Goal: Complete application form: Complete application form

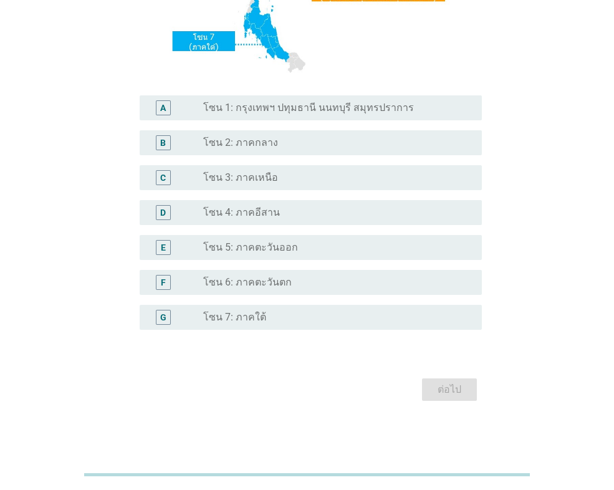
scroll to position [270, 0]
click at [249, 275] on label "โซน 6: ภาคตะวันตก" at bounding box center [247, 281] width 88 height 12
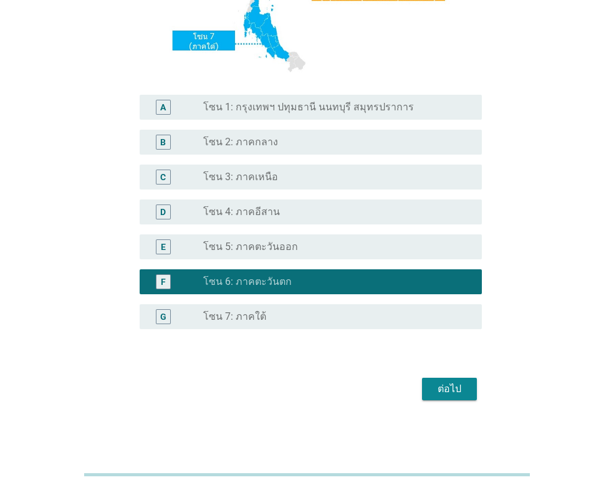
click at [445, 394] on div "ต่อไป" at bounding box center [449, 388] width 35 height 15
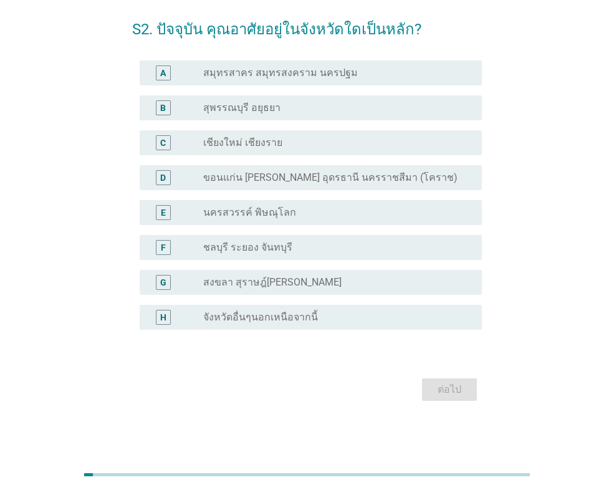
scroll to position [0, 0]
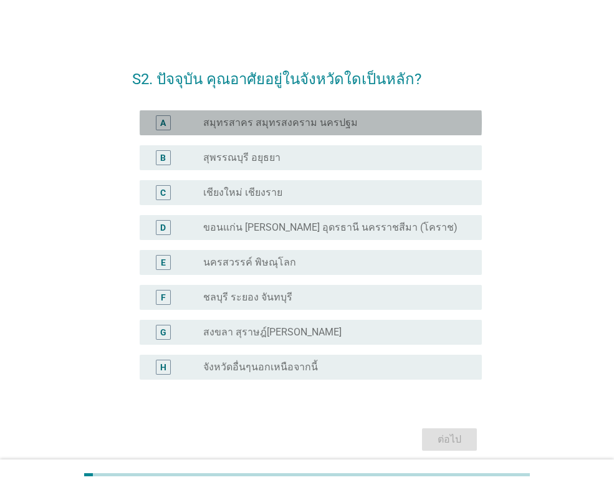
click at [246, 123] on label "สมุทรสาคร สมุทรสงคราม นครปฐม" at bounding box center [280, 123] width 155 height 12
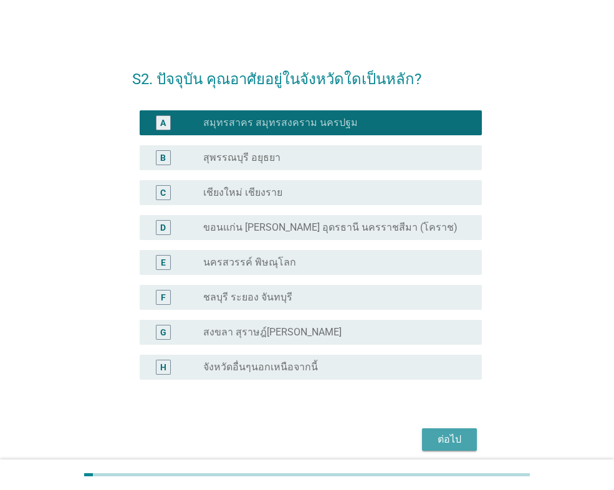
click at [456, 436] on div "ต่อไป" at bounding box center [449, 439] width 35 height 15
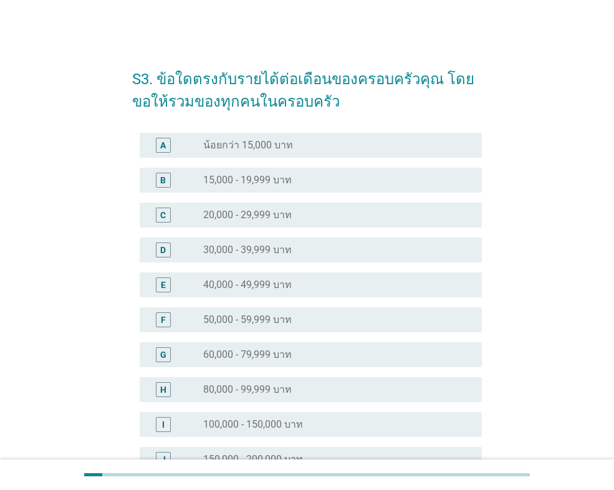
click at [326, 281] on div "radio_button_unchecked 40,000 - 49,999 บาท" at bounding box center [332, 285] width 259 height 12
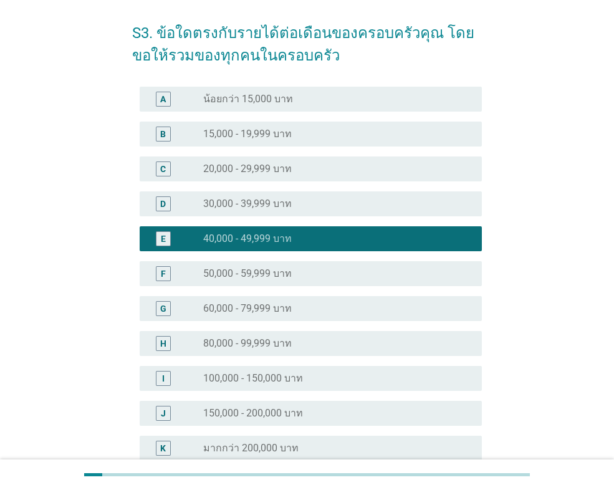
scroll to position [177, 0]
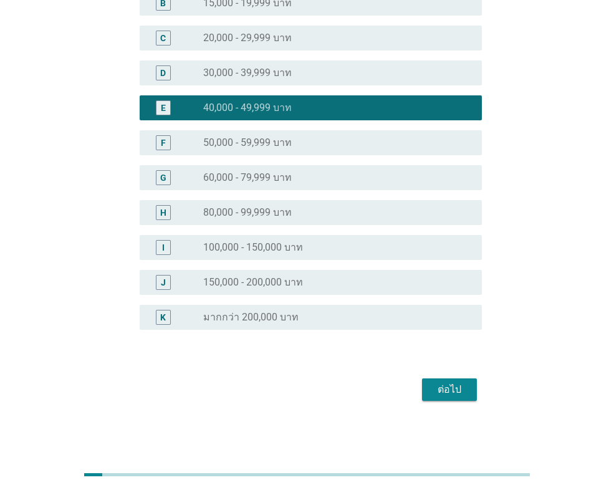
click at [461, 386] on div "ต่อไป" at bounding box center [449, 389] width 35 height 15
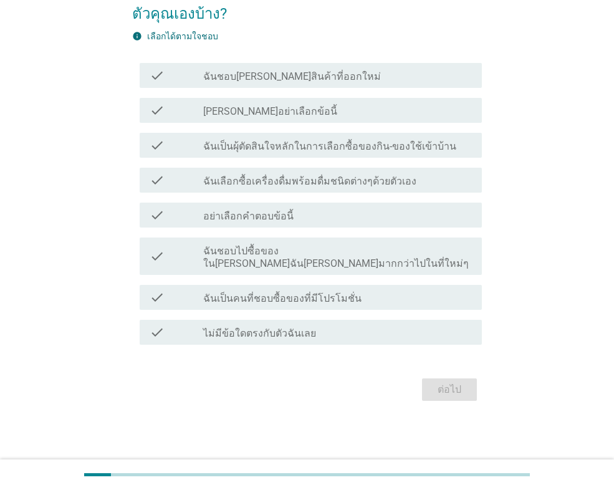
scroll to position [0, 0]
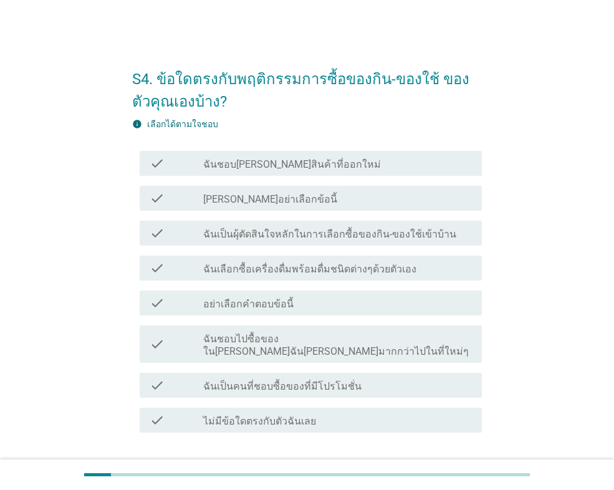
click at [267, 161] on label "ฉันชอบ[PERSON_NAME]สินค้าที่ออกใหม่" at bounding box center [292, 164] width 178 height 12
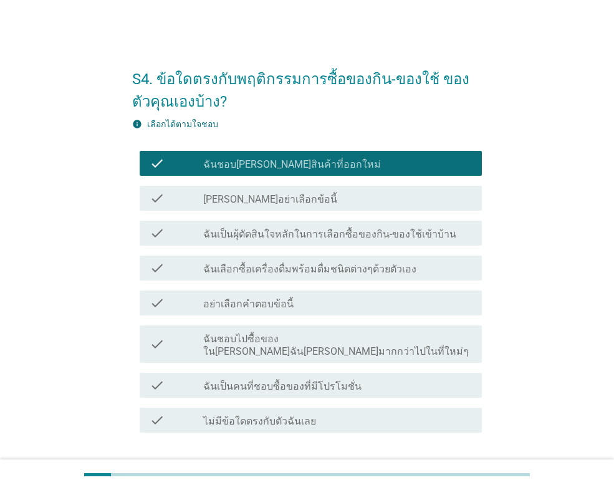
click at [249, 238] on label "ฉันเป็นผุ้ตัดสินใจหลักในการเลือกซื้อของกิน-ของใช้เข้าบ้าน" at bounding box center [329, 234] width 253 height 12
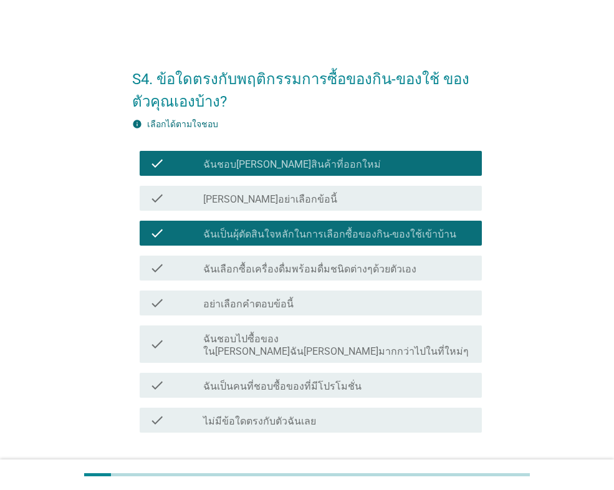
click at [249, 265] on label "ฉันเลือกซื้อเครื่องดื่มพร้อมดื่มชนิดต่างๆด้วยตัวเอง" at bounding box center [309, 269] width 213 height 12
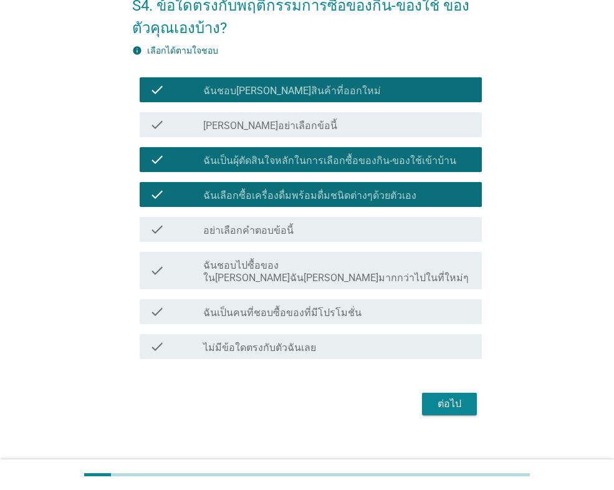
scroll to position [75, 0]
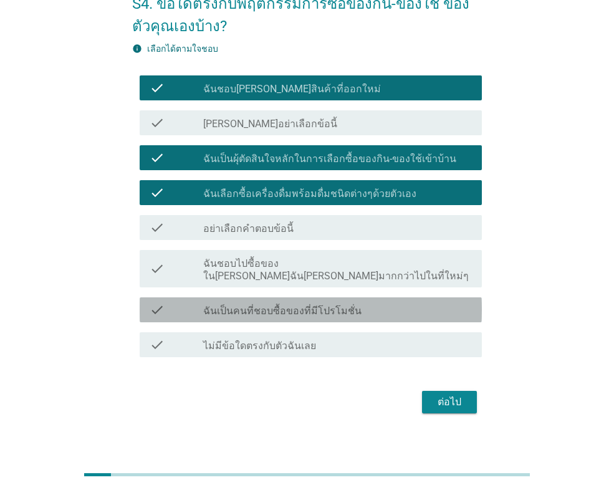
click at [237, 305] on label "ฉันเป็นคนที่ชอบซื้อของที่มีโปรโมชั่น" at bounding box center [282, 311] width 158 height 12
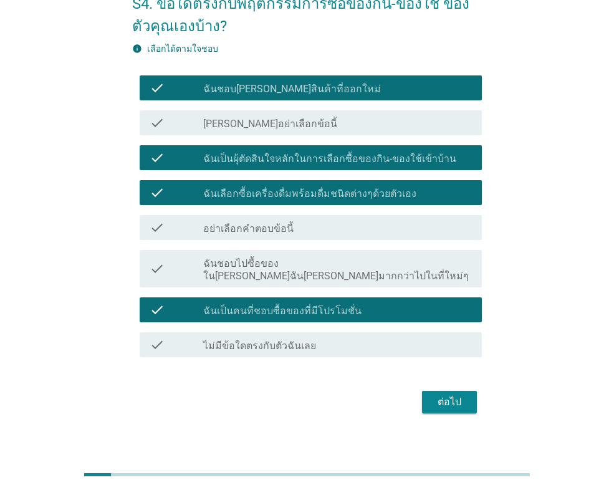
click at [450, 394] on div "ต่อไป" at bounding box center [449, 401] width 35 height 15
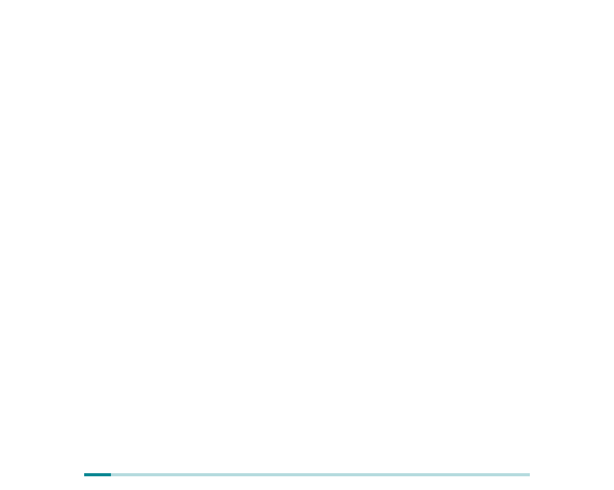
scroll to position [0, 0]
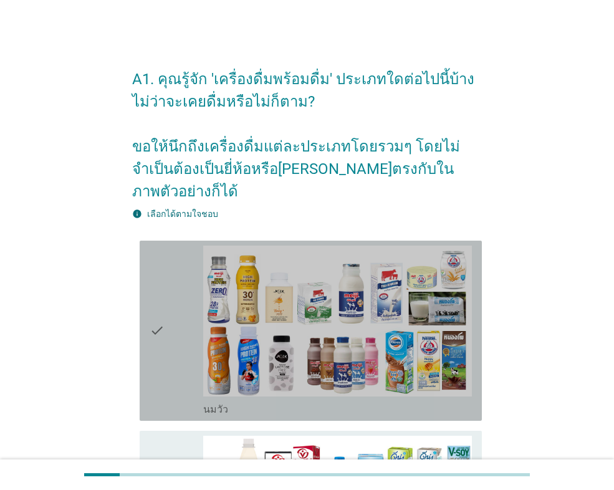
click at [161, 336] on icon "check" at bounding box center [157, 331] width 15 height 170
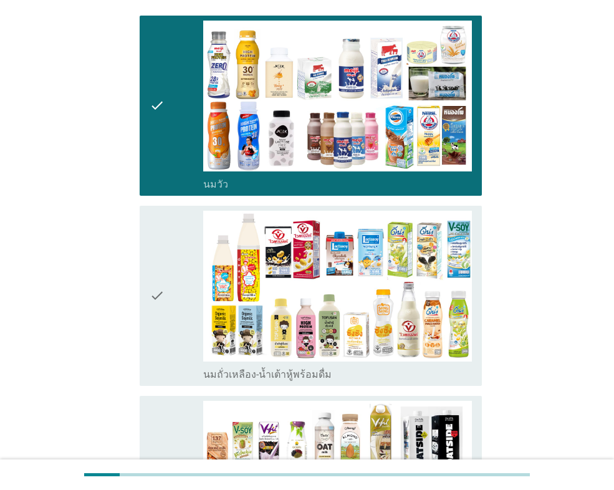
scroll to position [249, 0]
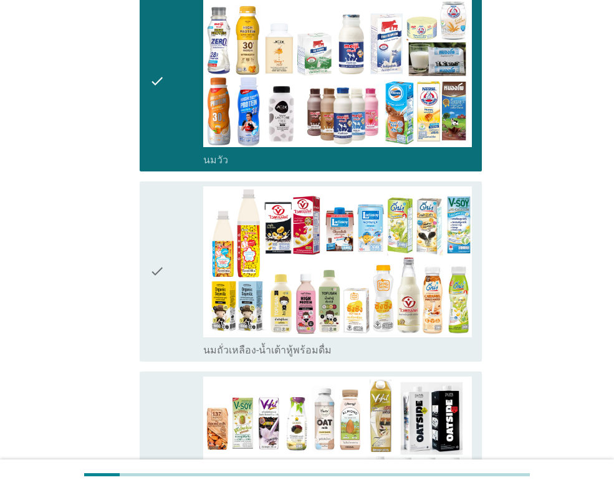
drag, startPoint x: 168, startPoint y: 257, endPoint x: 163, endPoint y: 287, distance: 30.2
click at [166, 257] on div "check" at bounding box center [177, 271] width 54 height 170
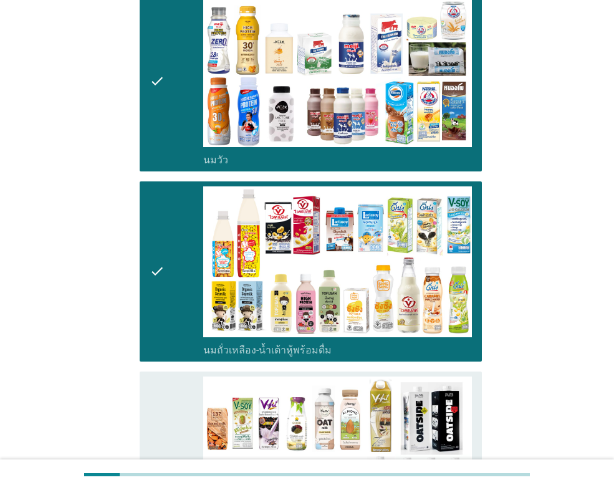
click at [165, 381] on div "check" at bounding box center [177, 467] width 54 height 183
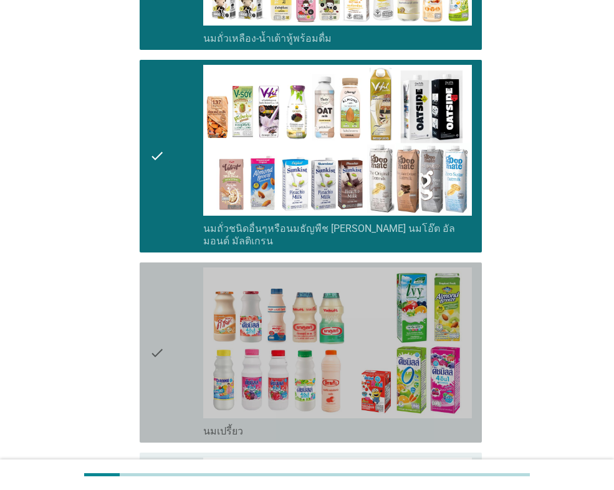
click at [166, 288] on div "check" at bounding box center [177, 352] width 54 height 170
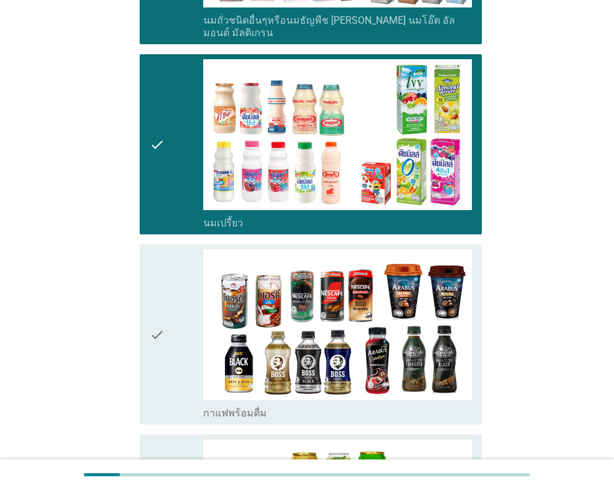
scroll to position [810, 0]
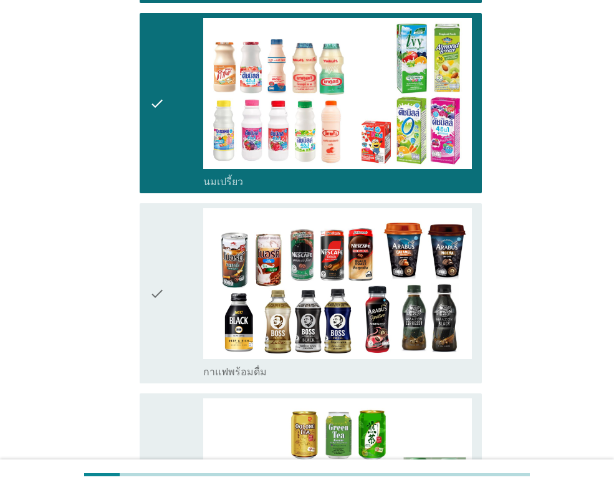
click at [165, 284] on div "check" at bounding box center [177, 293] width 54 height 170
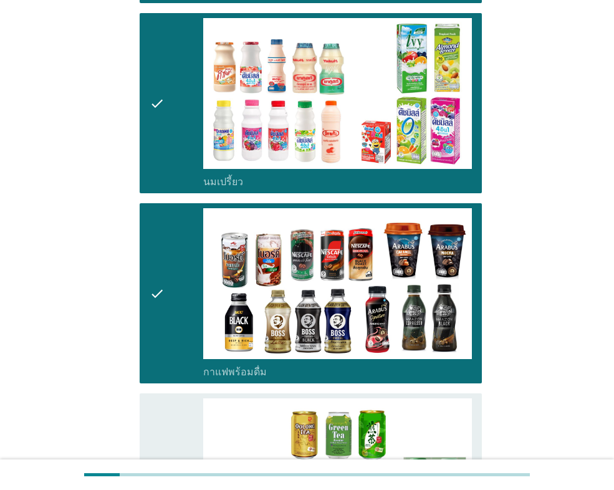
click at [160, 398] on icon "check" at bounding box center [157, 483] width 15 height 170
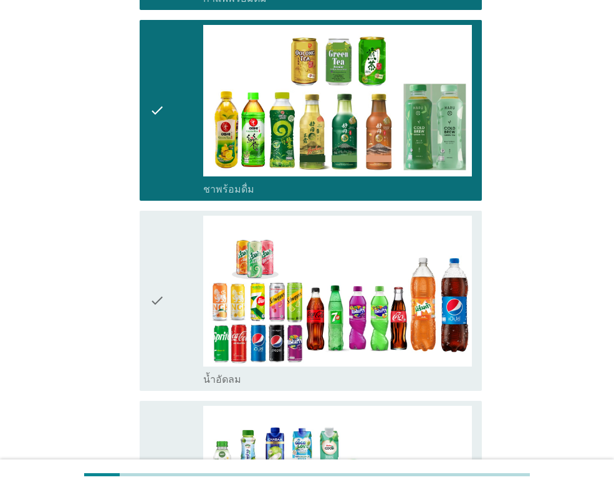
scroll to position [1184, 0]
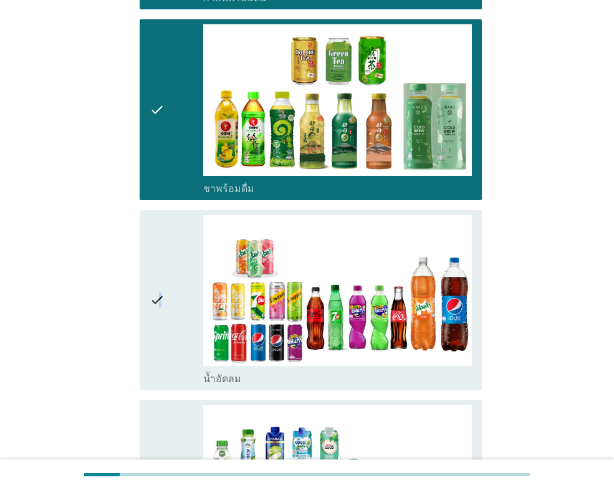
click at [160, 317] on icon "check" at bounding box center [157, 300] width 15 height 170
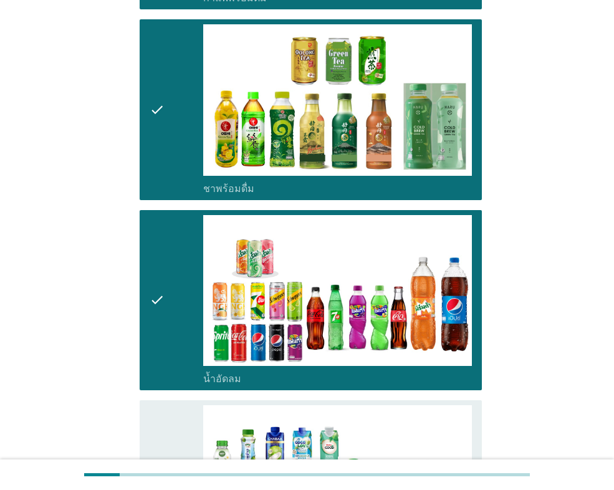
click at [148, 400] on div "check check_box_outline_blank น้ำมะพร้าวพร้อมดื่ม" at bounding box center [311, 490] width 342 height 180
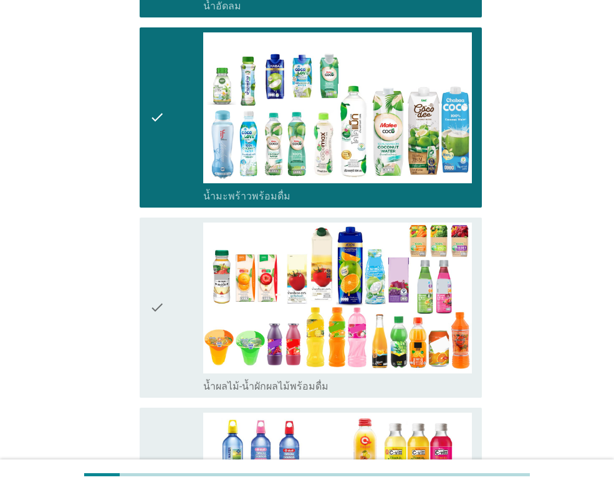
scroll to position [1558, 0]
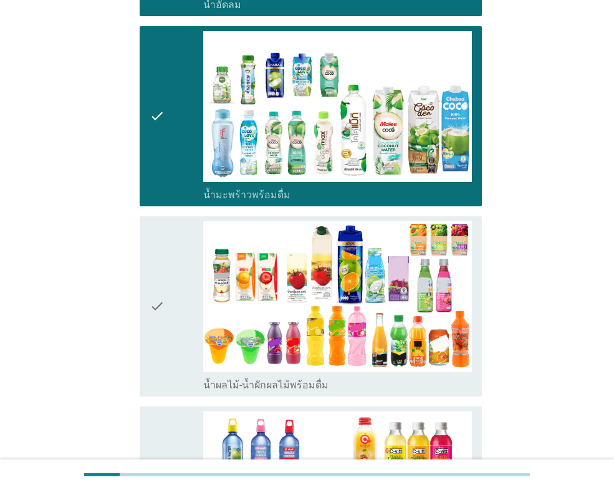
click at [169, 332] on div "check" at bounding box center [177, 306] width 54 height 170
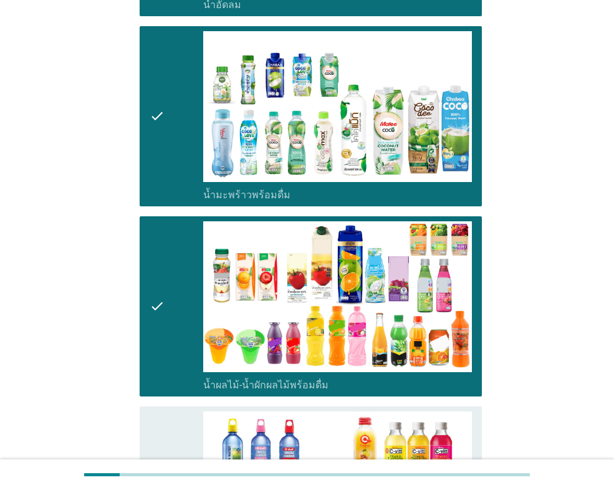
click at [163, 411] on icon "check" at bounding box center [157, 496] width 15 height 170
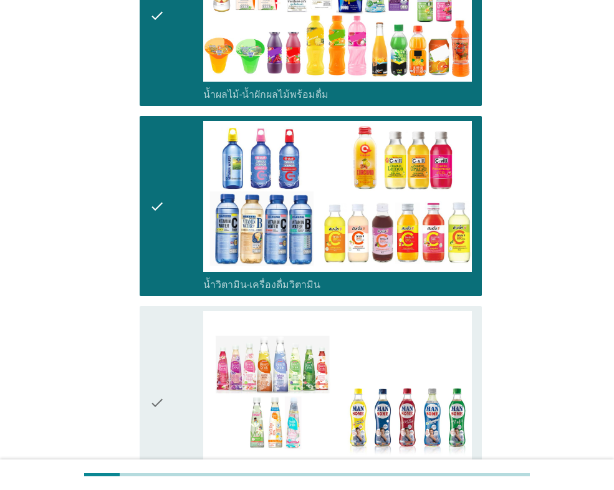
scroll to position [1994, 0]
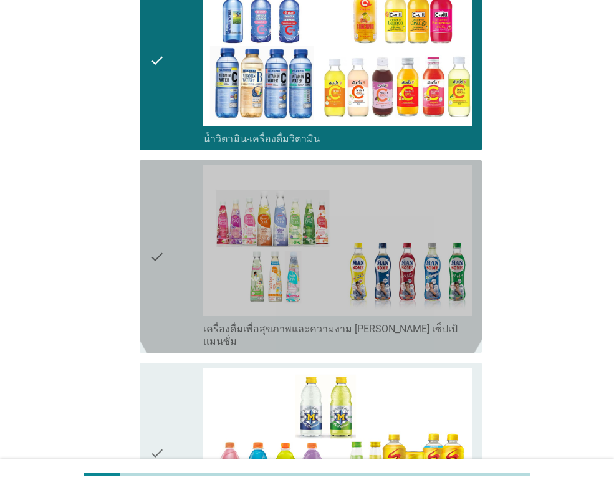
drag, startPoint x: 160, startPoint y: 265, endPoint x: 169, endPoint y: 318, distance: 54.4
click at [159, 265] on icon "check" at bounding box center [157, 256] width 15 height 183
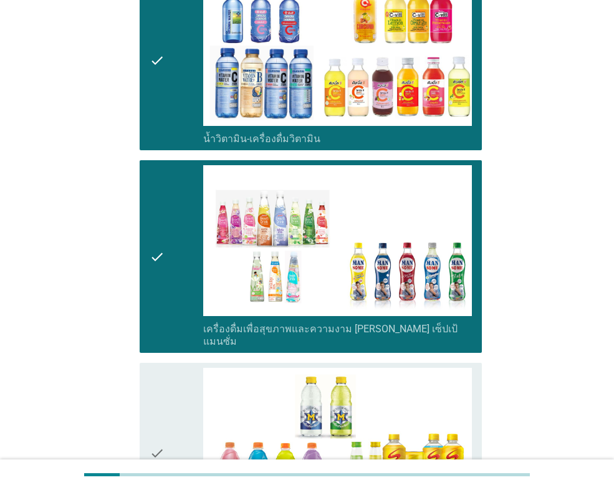
click at [166, 380] on div "check" at bounding box center [177, 453] width 54 height 170
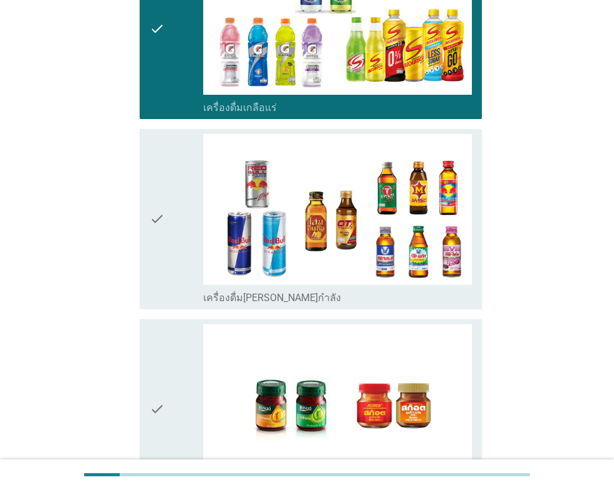
scroll to position [2430, 0]
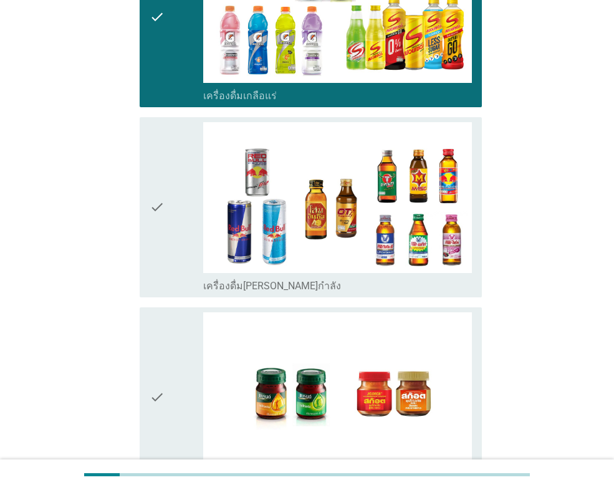
click at [157, 179] on icon "check" at bounding box center [157, 207] width 15 height 170
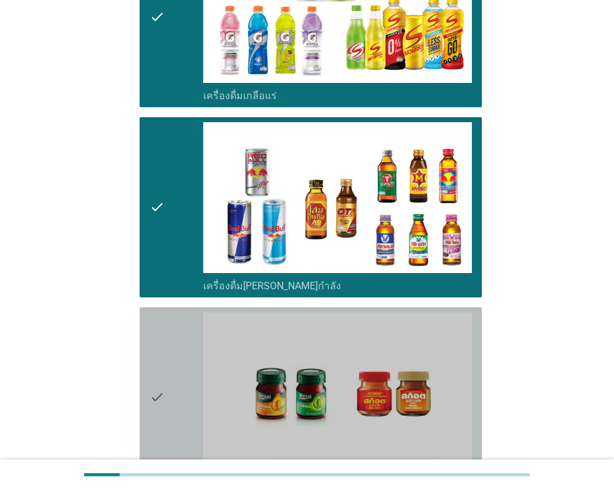
click at [166, 312] on div "check" at bounding box center [177, 397] width 54 height 170
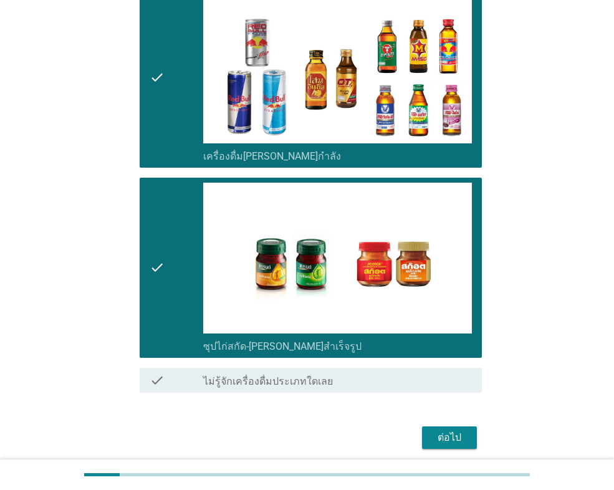
scroll to position [2561, 0]
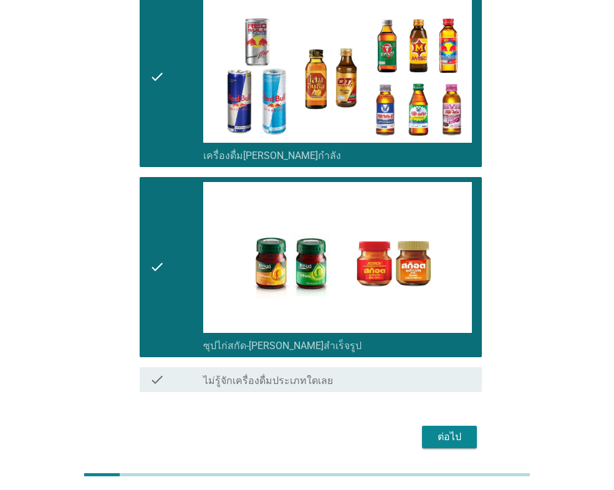
click at [436, 429] on div "ต่อไป" at bounding box center [449, 436] width 35 height 15
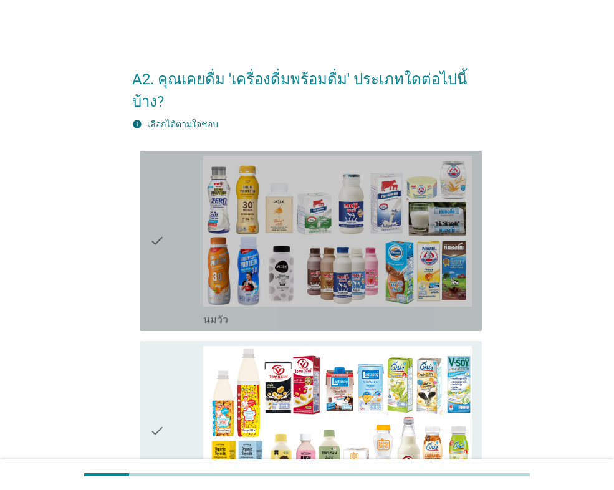
click at [181, 272] on div "check" at bounding box center [177, 241] width 54 height 170
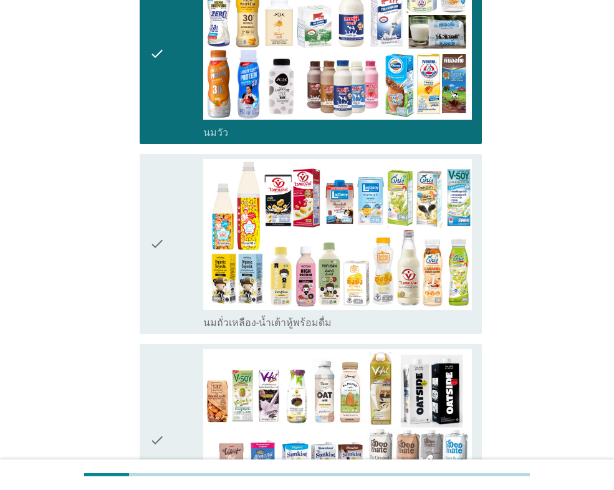
click at [182, 290] on div "check" at bounding box center [177, 244] width 54 height 170
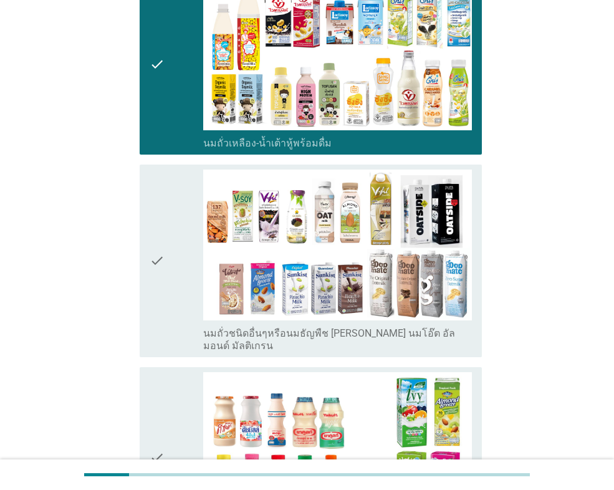
scroll to position [374, 0]
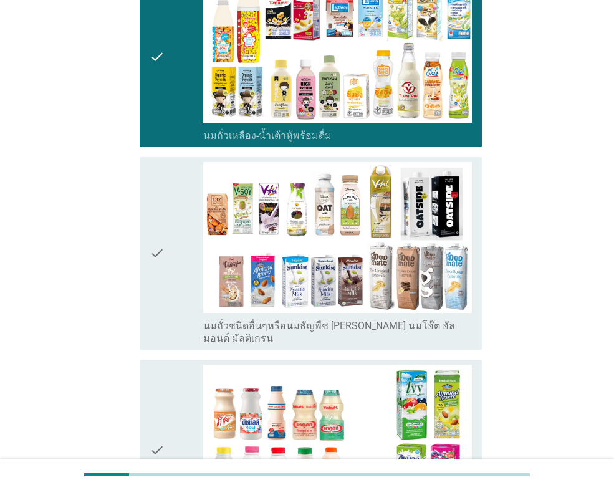
click at [170, 258] on div "check" at bounding box center [177, 253] width 54 height 183
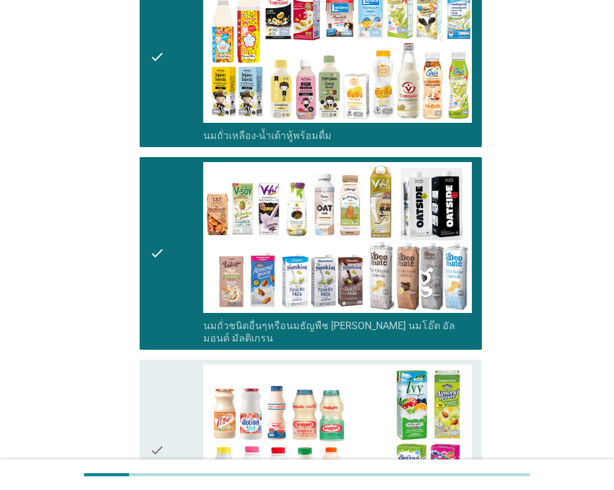
click at [172, 365] on div "check" at bounding box center [177, 450] width 54 height 170
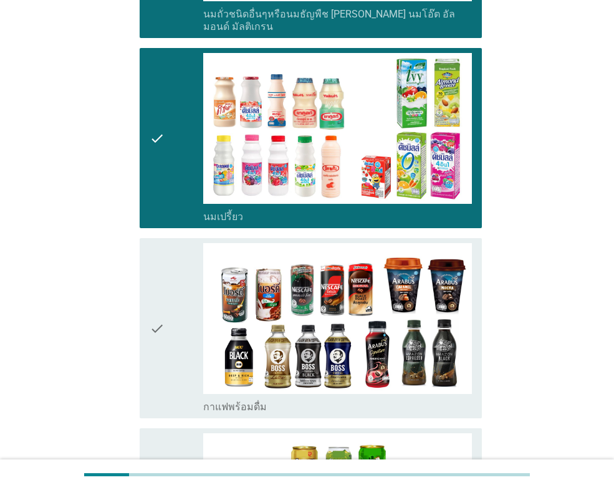
click at [173, 293] on div "check" at bounding box center [177, 328] width 54 height 170
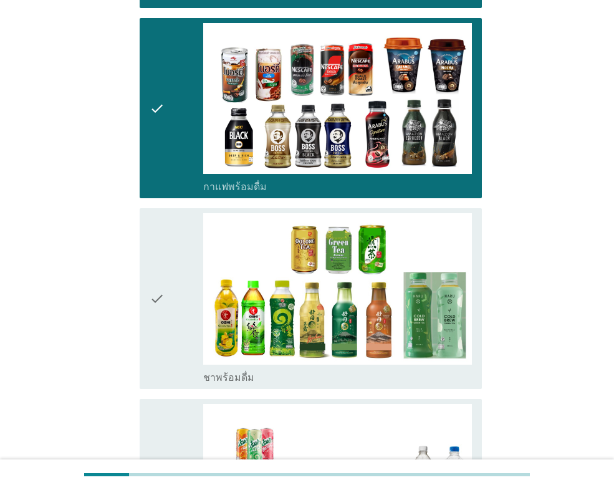
scroll to position [935, 0]
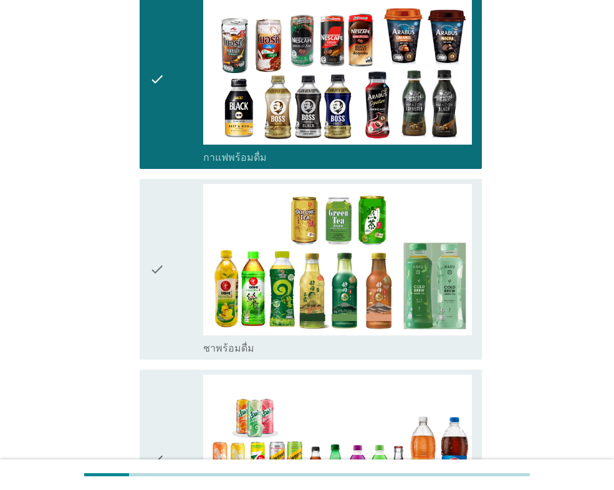
click at [169, 286] on div "check" at bounding box center [177, 269] width 54 height 170
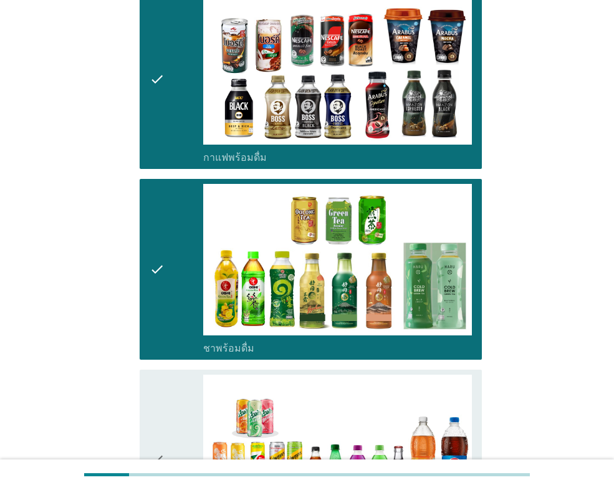
click at [161, 375] on icon "check" at bounding box center [157, 460] width 15 height 170
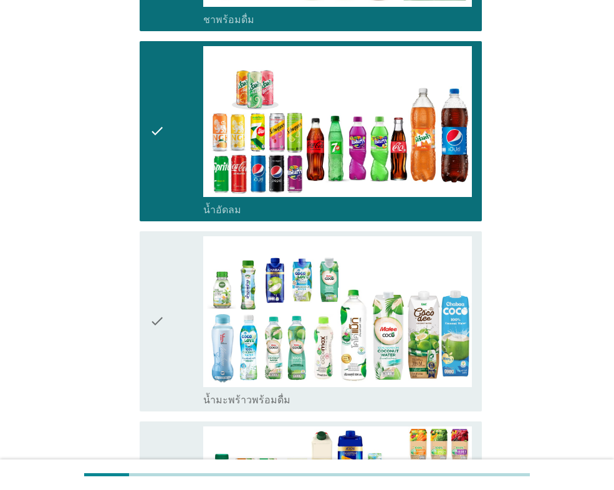
scroll to position [1309, 0]
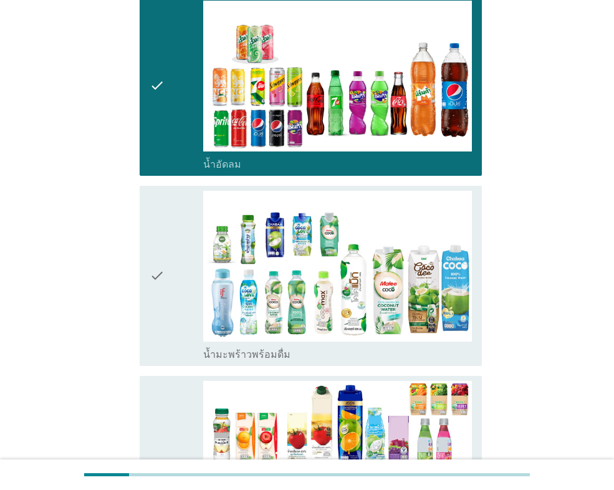
click at [171, 293] on div "check" at bounding box center [177, 276] width 54 height 170
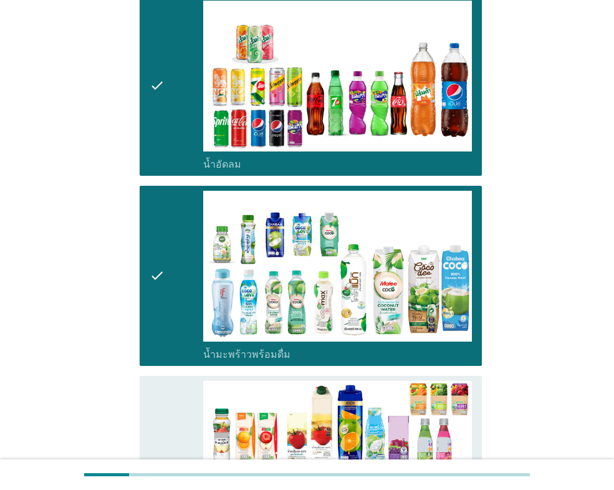
click at [156, 381] on icon "check" at bounding box center [157, 466] width 15 height 170
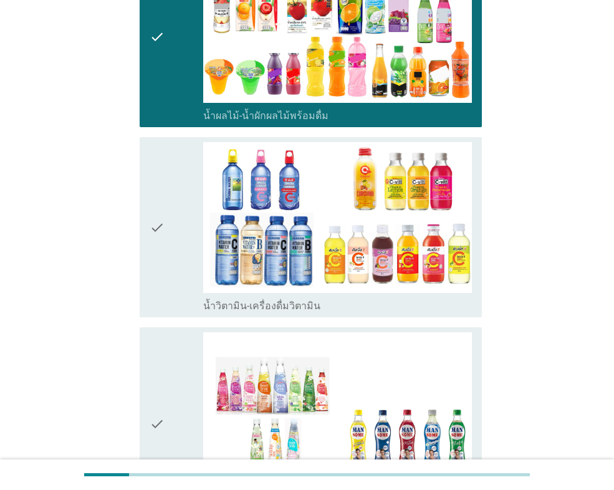
scroll to position [1745, 0]
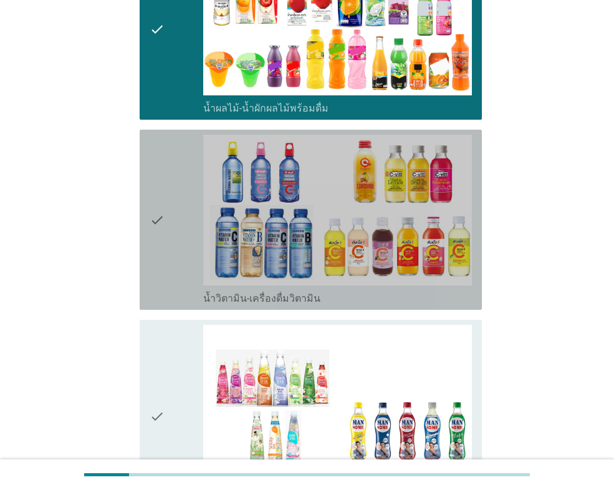
click at [165, 244] on div "check" at bounding box center [177, 220] width 54 height 170
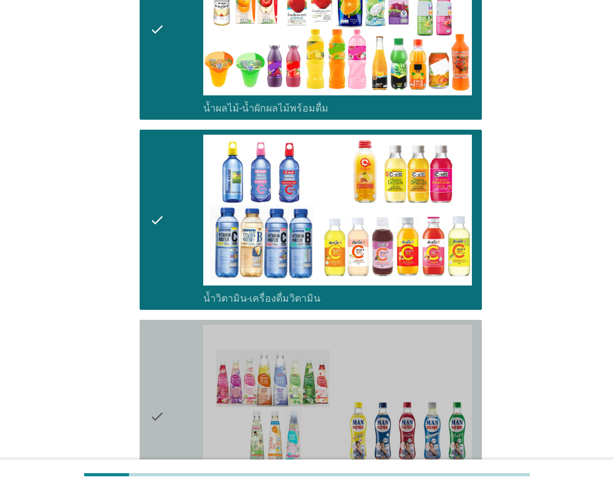
click at [158, 343] on icon "check" at bounding box center [157, 416] width 15 height 183
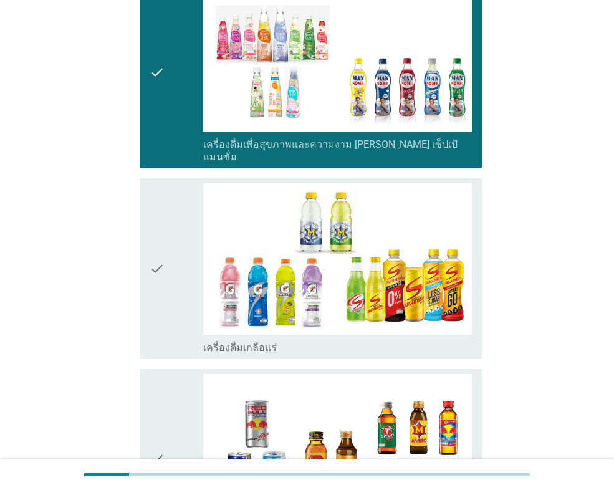
scroll to position [2119, 0]
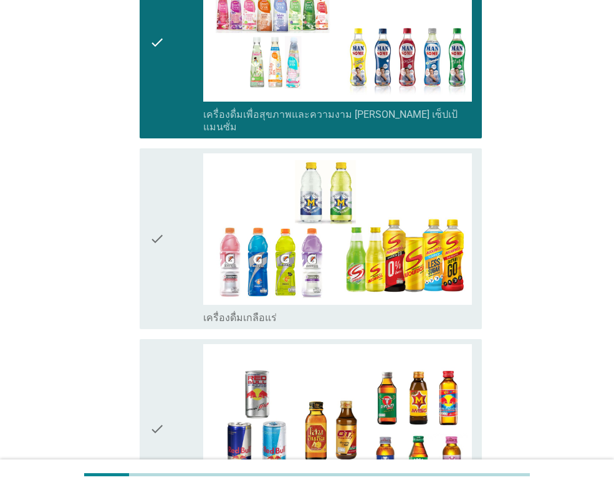
click at [163, 247] on icon "check" at bounding box center [157, 238] width 15 height 170
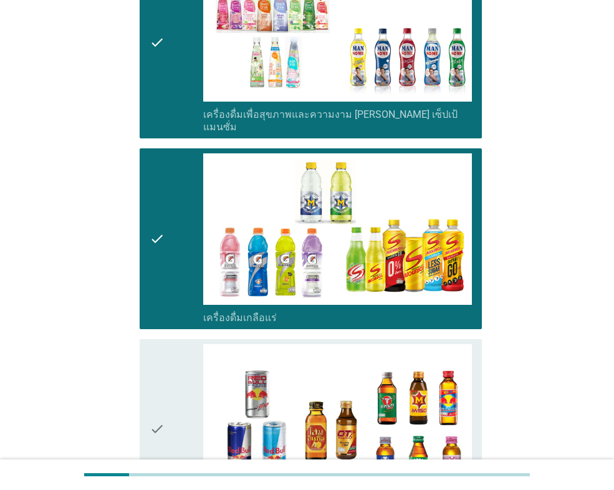
click at [153, 344] on icon "check" at bounding box center [157, 429] width 15 height 170
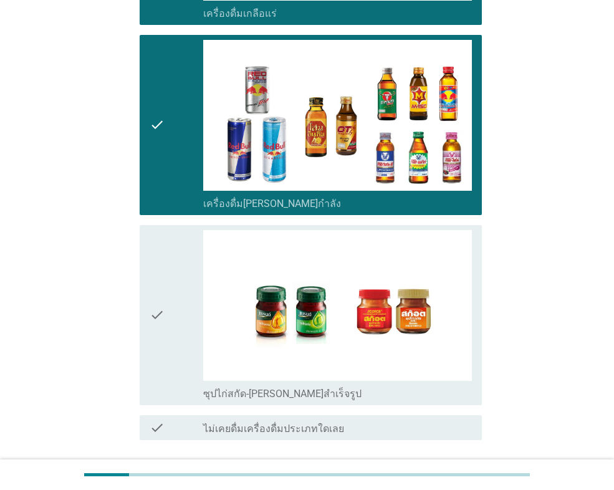
scroll to position [2430, 0]
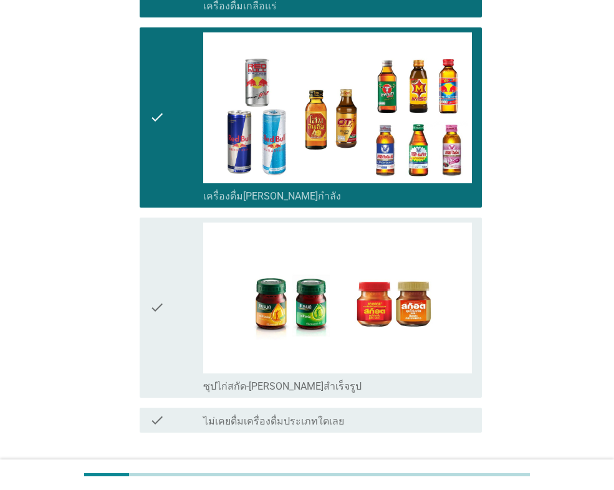
click at [176, 285] on div "check" at bounding box center [177, 307] width 54 height 170
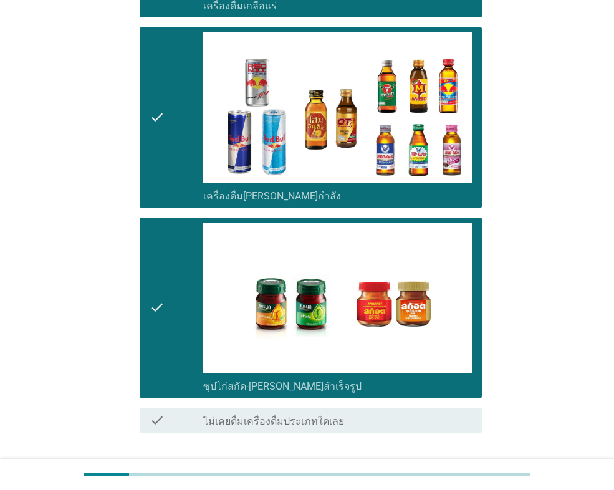
click at [461, 470] on div "ต่อไป" at bounding box center [449, 477] width 35 height 15
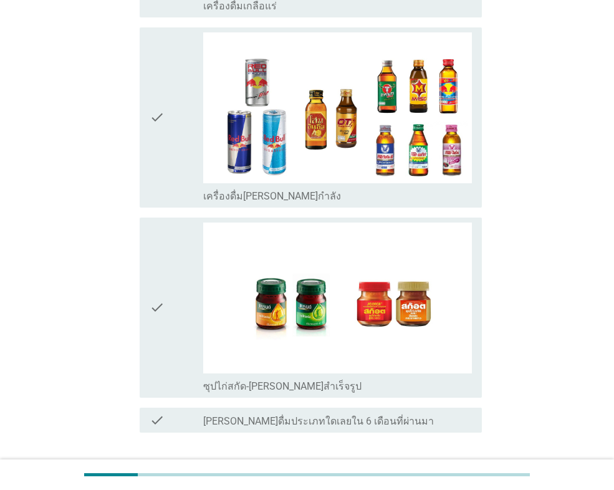
scroll to position [0, 0]
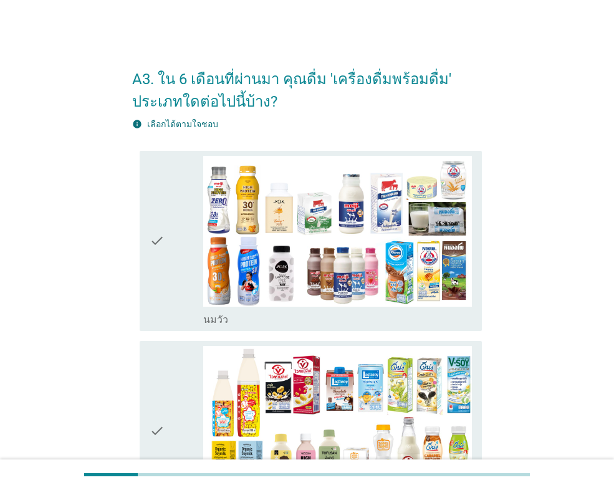
click at [161, 287] on icon "check" at bounding box center [157, 241] width 15 height 170
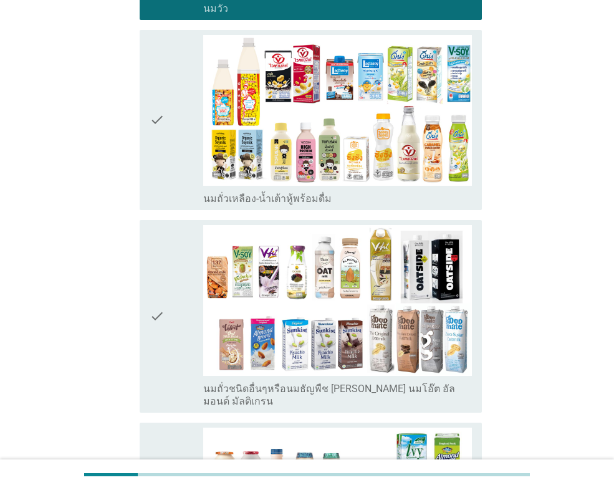
scroll to position [312, 0]
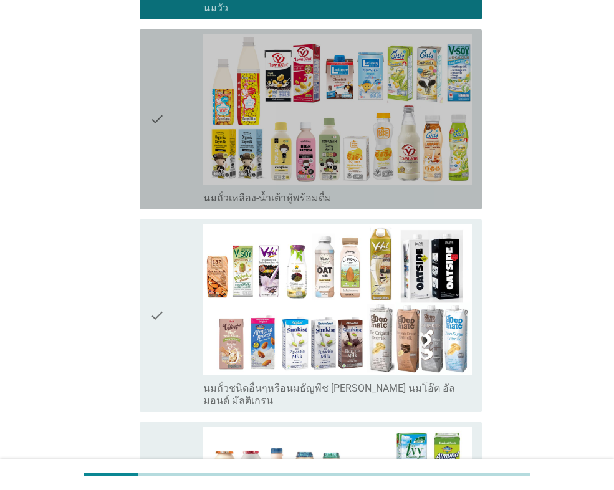
click at [175, 196] on div "check" at bounding box center [177, 119] width 54 height 170
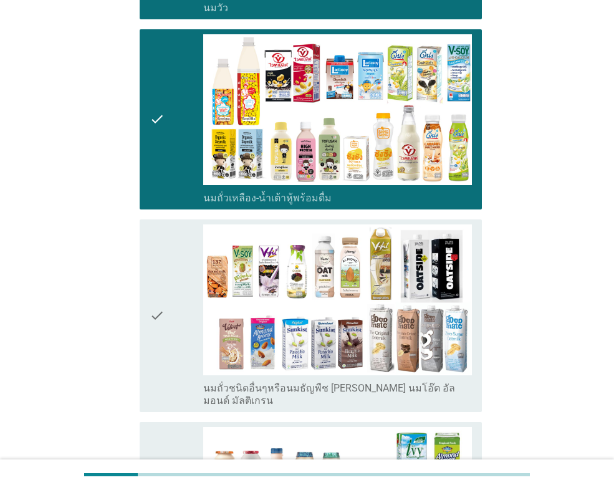
click at [176, 291] on div "check" at bounding box center [177, 315] width 54 height 183
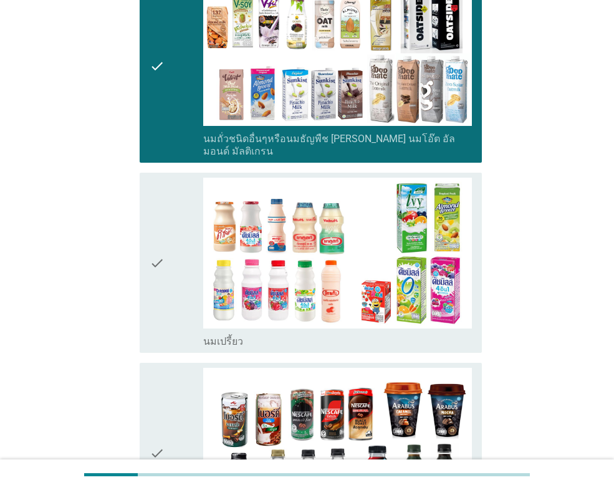
click at [170, 283] on div "check" at bounding box center [177, 263] width 54 height 170
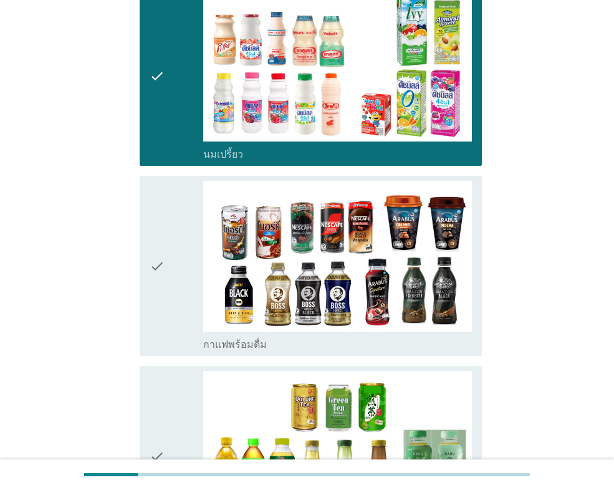
click at [173, 275] on div "check" at bounding box center [177, 266] width 54 height 170
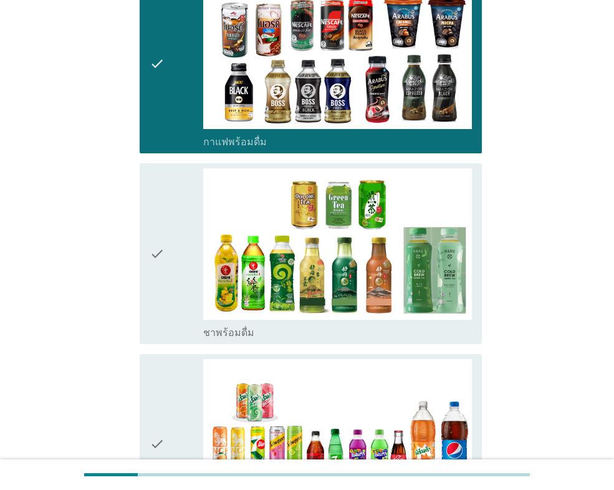
scroll to position [997, 0]
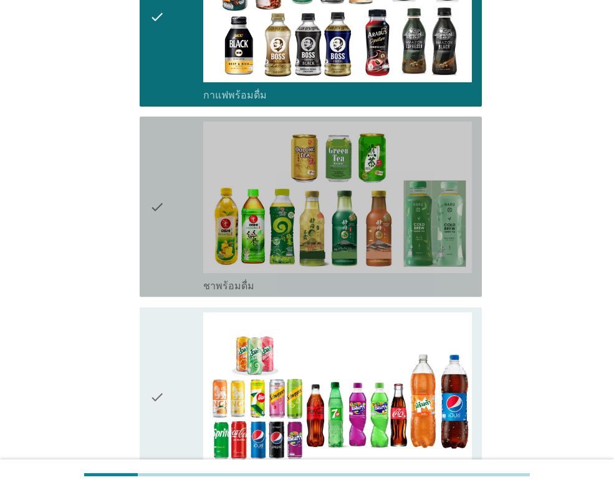
click at [160, 251] on icon "check" at bounding box center [157, 207] width 15 height 170
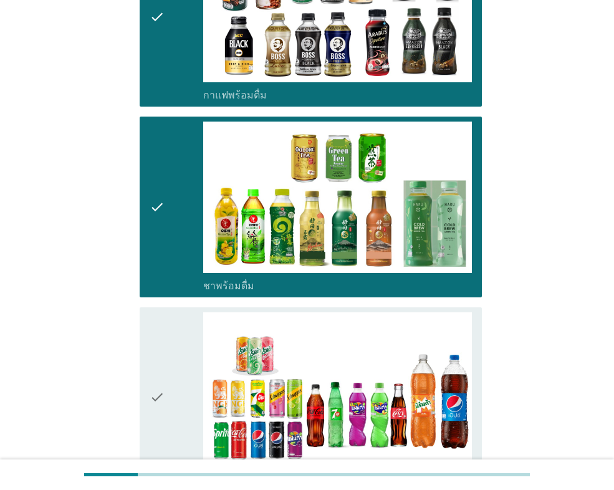
click at [166, 340] on div "check" at bounding box center [177, 397] width 54 height 170
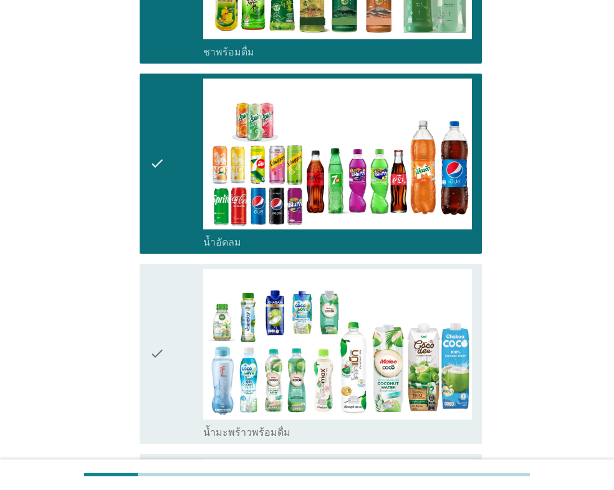
scroll to position [1309, 0]
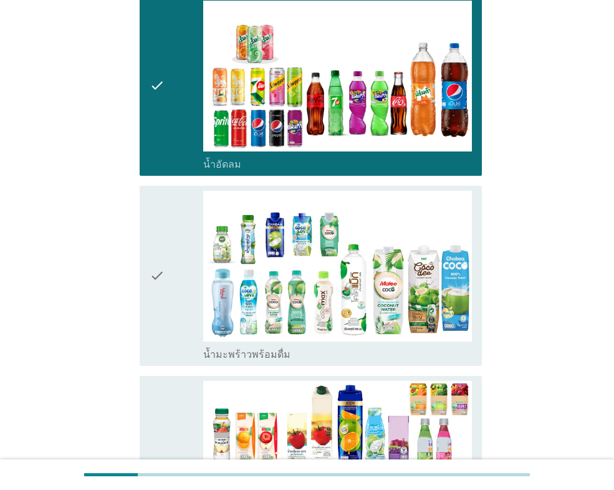
click at [168, 302] on div "check" at bounding box center [177, 276] width 54 height 170
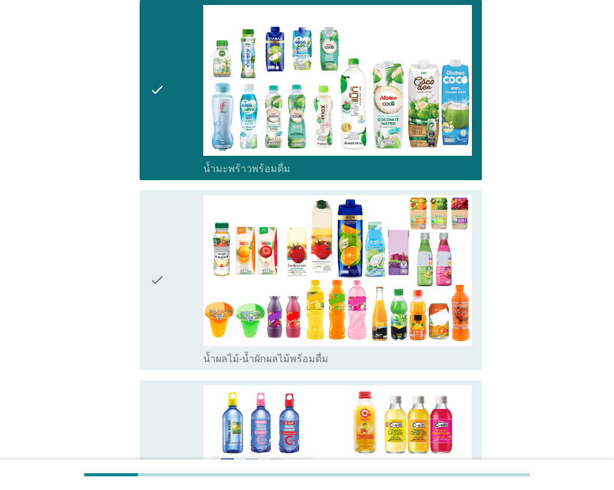
scroll to position [1496, 0]
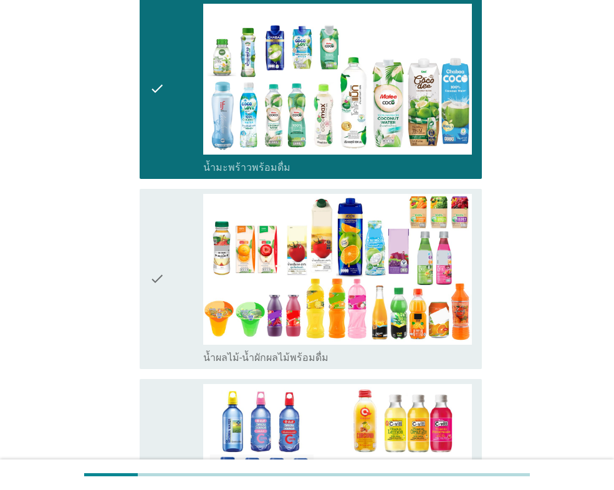
click at [173, 312] on div "check" at bounding box center [177, 279] width 54 height 170
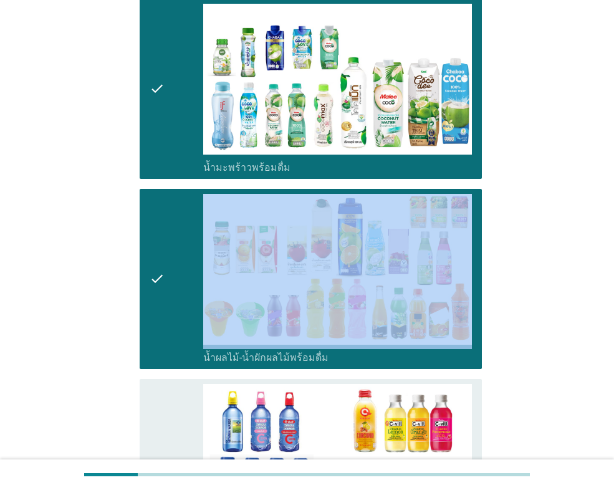
click at [173, 312] on div "check" at bounding box center [177, 279] width 54 height 170
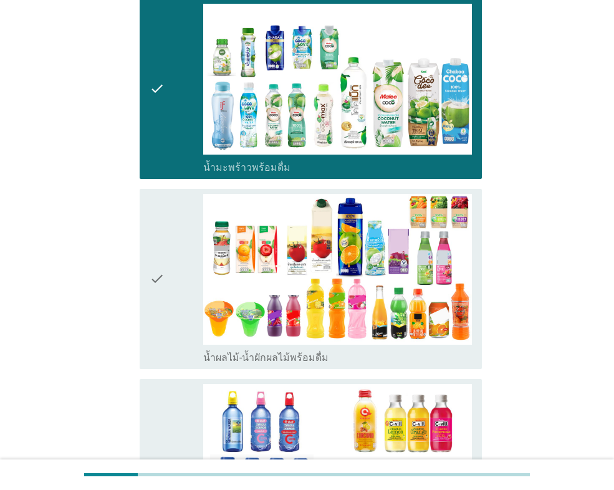
click at [162, 388] on icon "check" at bounding box center [157, 469] width 15 height 170
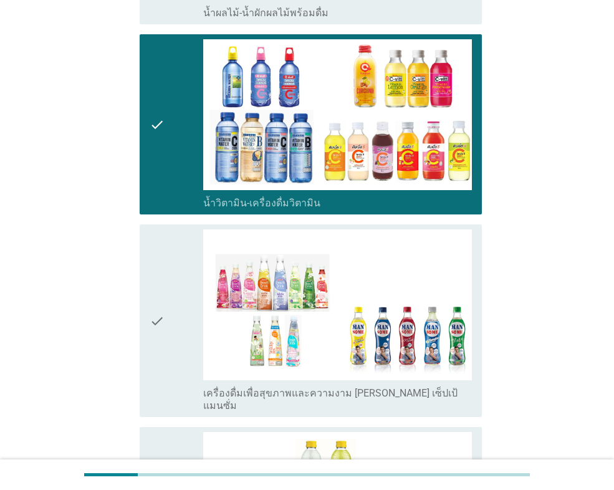
scroll to position [1869, 0]
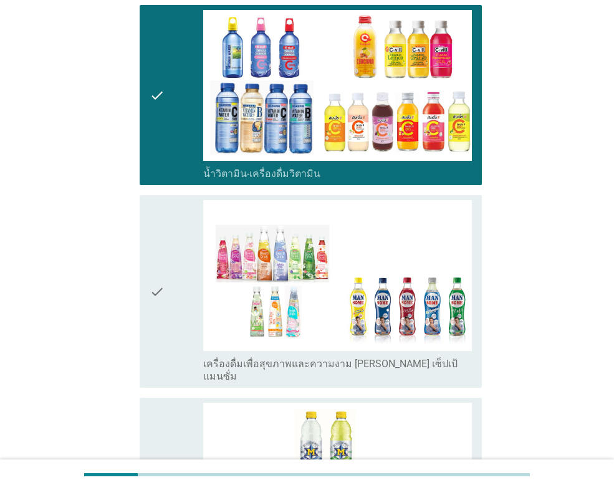
click at [176, 323] on div "check" at bounding box center [177, 291] width 54 height 183
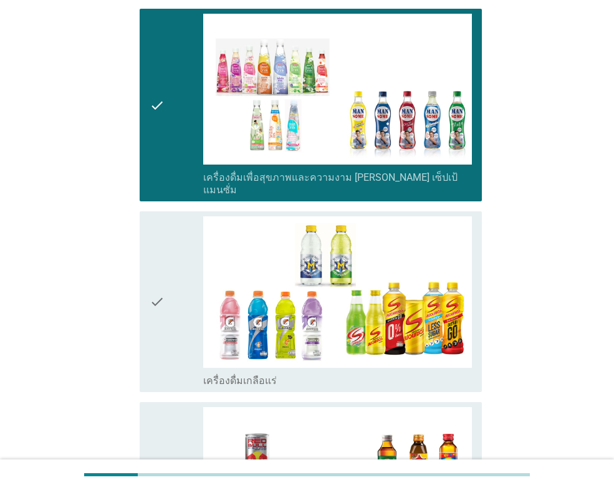
scroll to position [2056, 0]
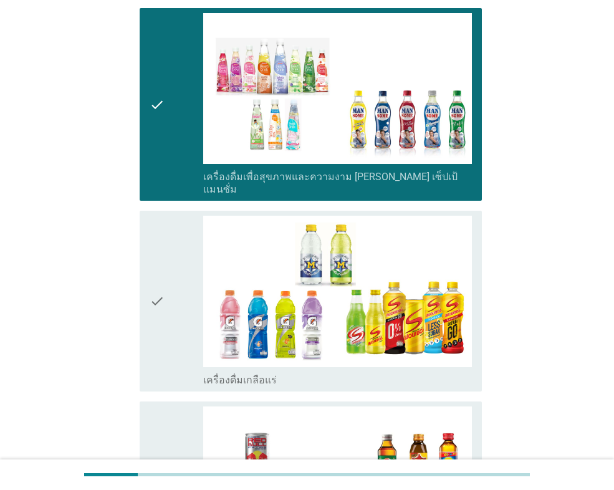
click at [166, 340] on div "check" at bounding box center [177, 301] width 54 height 170
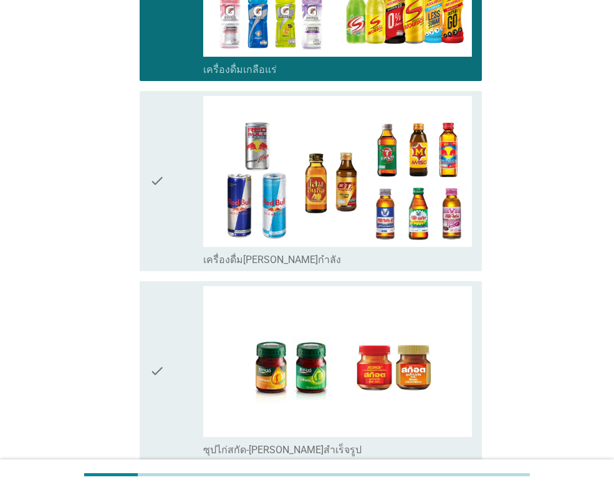
scroll to position [2368, 0]
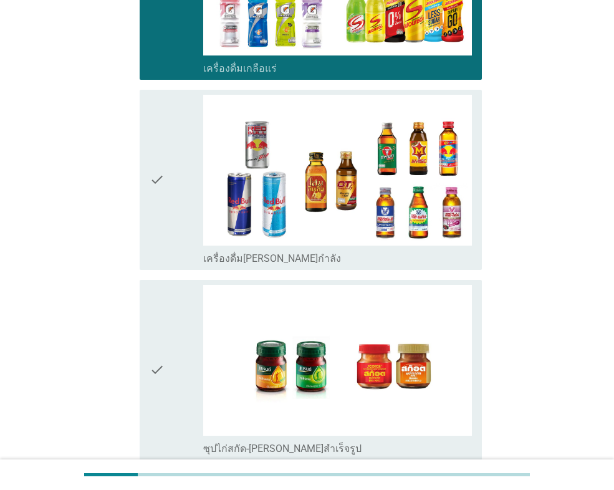
click at [173, 207] on div "check" at bounding box center [177, 180] width 54 height 170
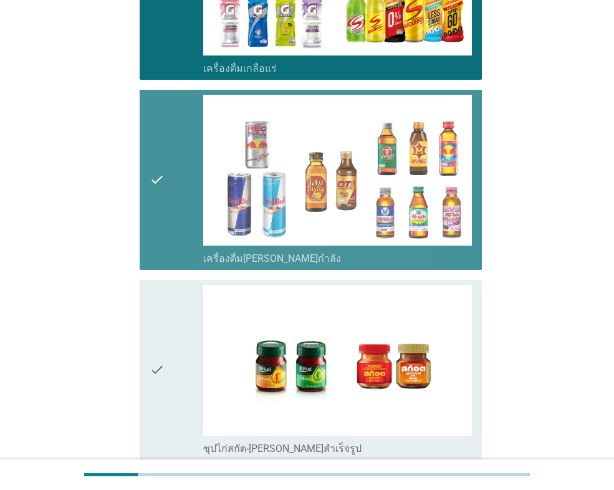
click at [165, 294] on div "check" at bounding box center [177, 370] width 54 height 170
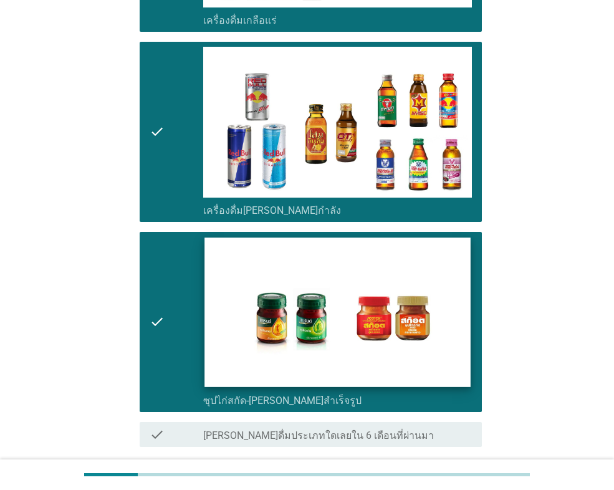
scroll to position [2493, 0]
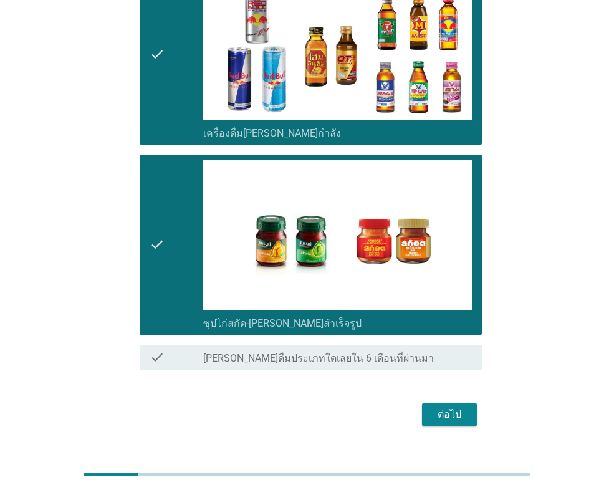
click at [444, 407] on div "ต่อไป" at bounding box center [449, 414] width 35 height 15
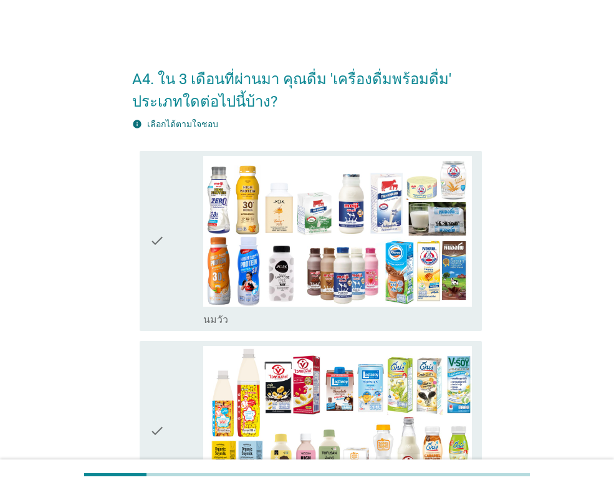
scroll to position [62, 0]
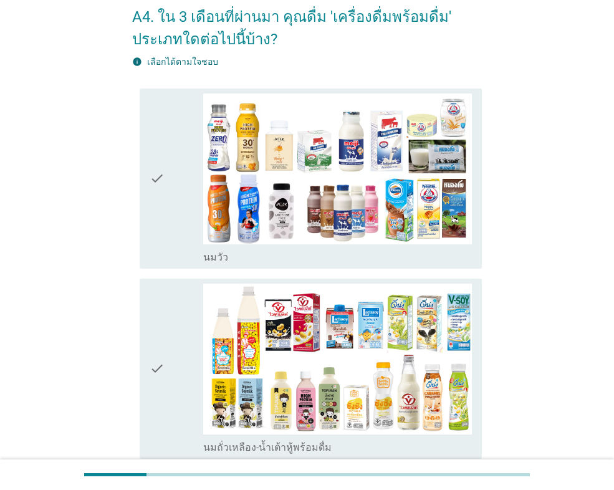
click at [188, 224] on div "check" at bounding box center [177, 178] width 54 height 170
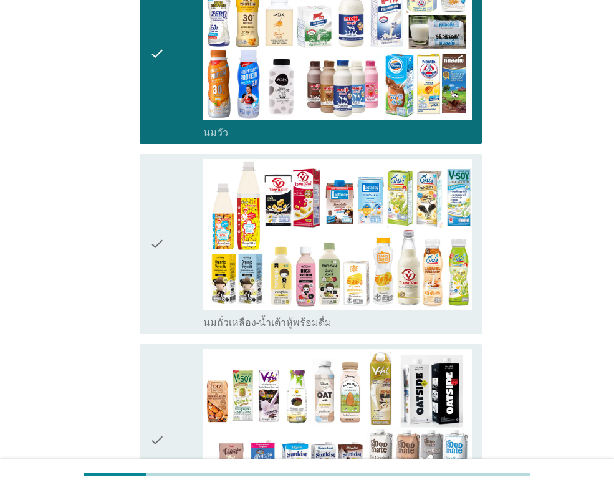
click at [183, 270] on div "check" at bounding box center [177, 244] width 54 height 170
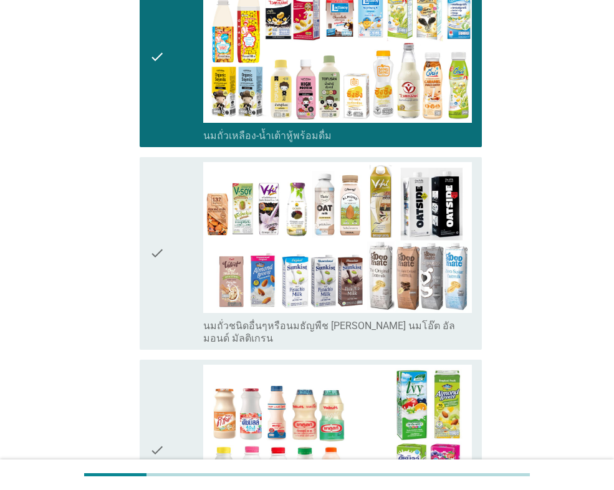
click at [181, 269] on div "check" at bounding box center [177, 253] width 54 height 183
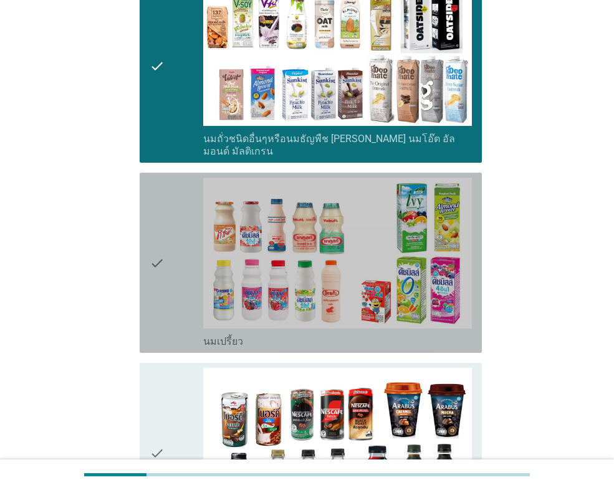
click at [180, 270] on div "check" at bounding box center [177, 263] width 54 height 170
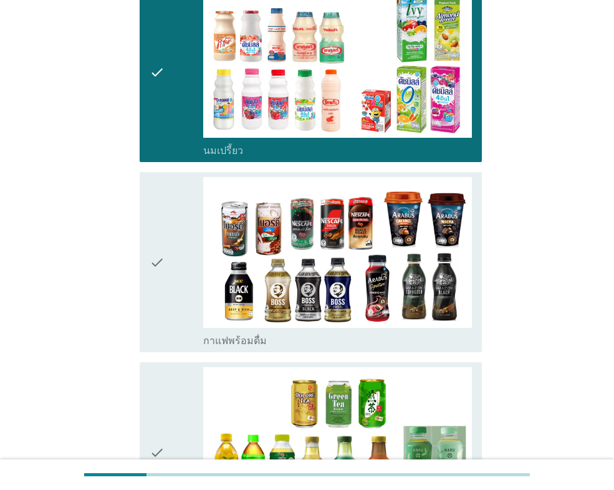
scroll to position [810, 0]
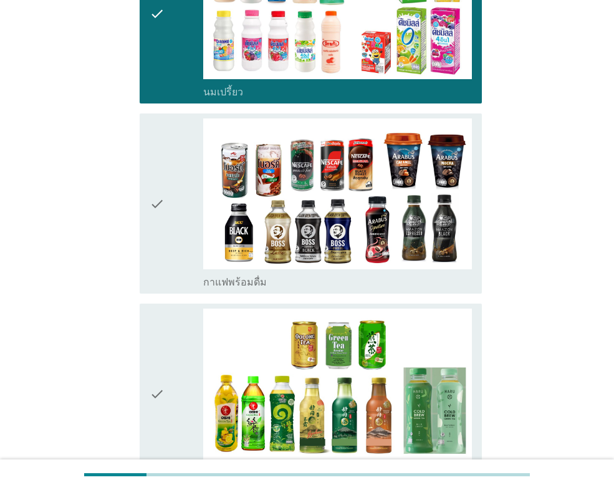
click at [183, 248] on div "check" at bounding box center [177, 203] width 54 height 170
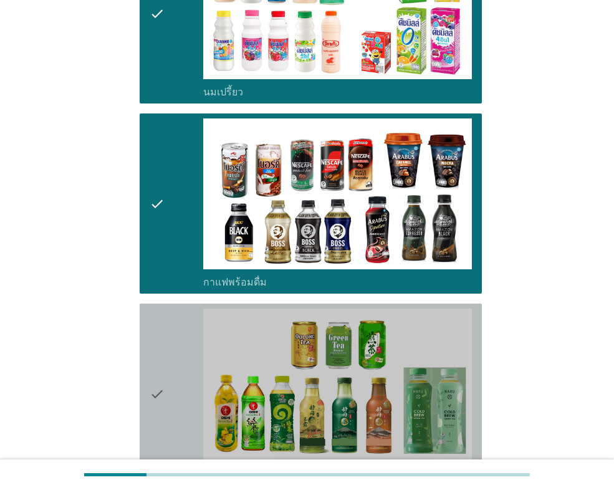
click at [169, 346] on div "check" at bounding box center [177, 393] width 54 height 170
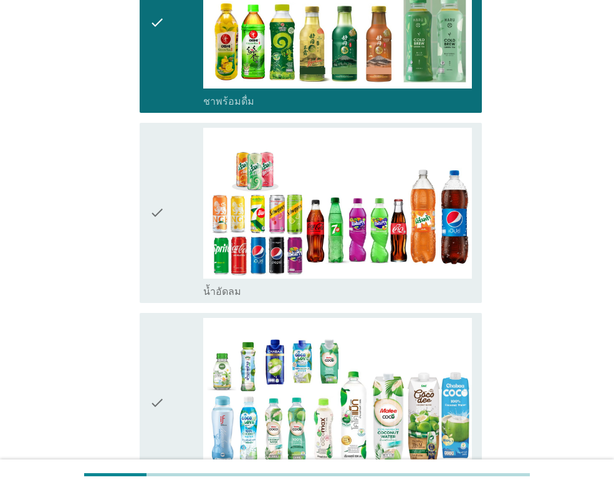
scroll to position [1184, 0]
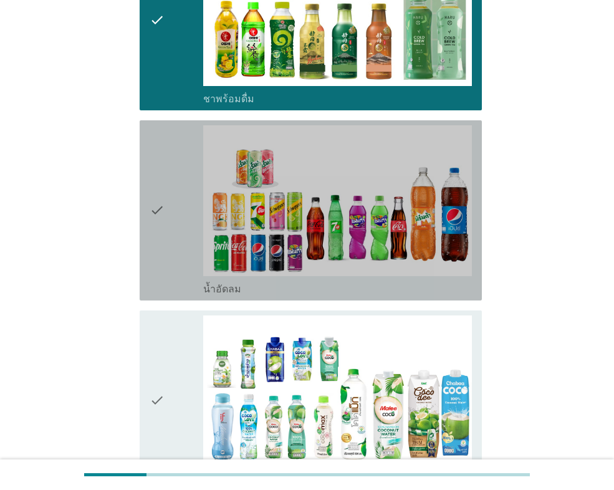
click at [171, 279] on div "check" at bounding box center [177, 210] width 54 height 170
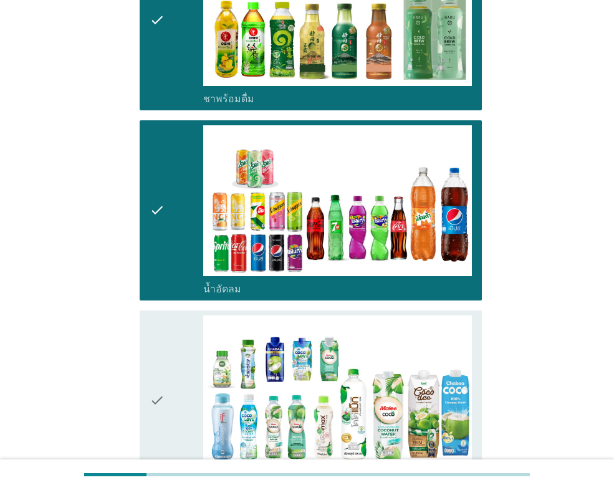
click at [155, 356] on icon "check" at bounding box center [157, 400] width 15 height 170
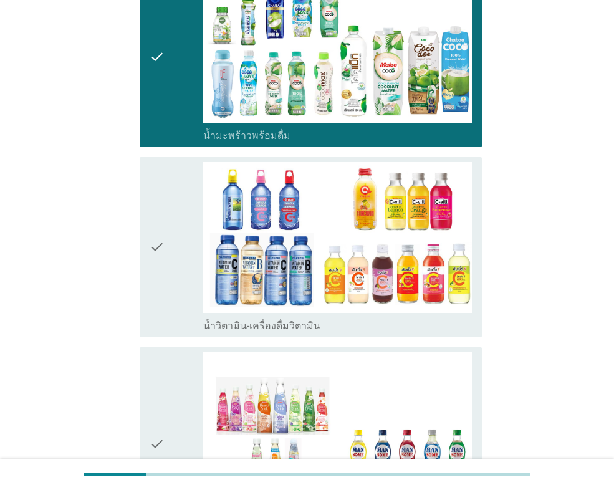
scroll to position [1558, 0]
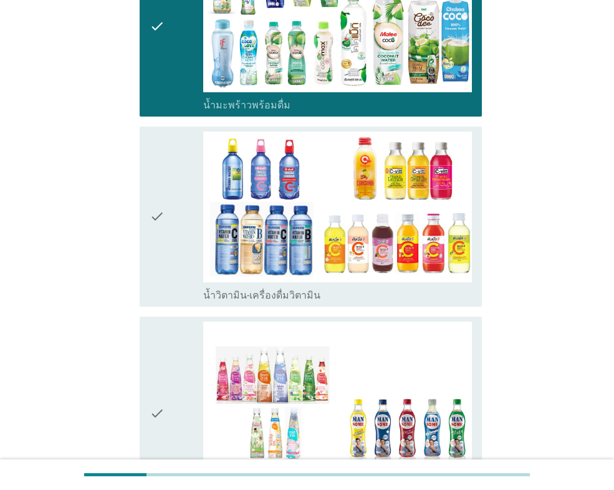
click at [174, 264] on div "check" at bounding box center [177, 216] width 54 height 170
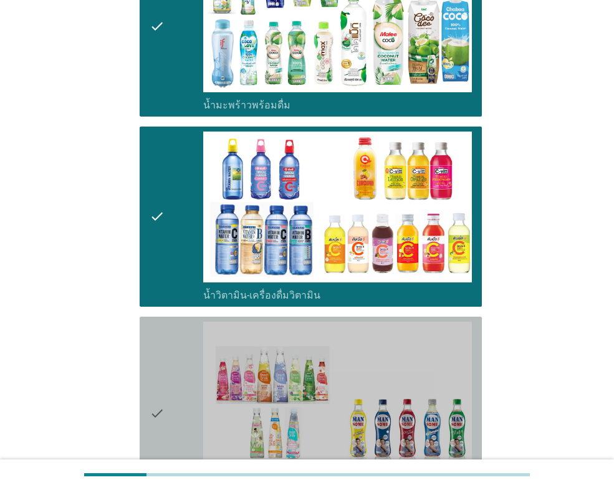
click at [181, 345] on div "check" at bounding box center [177, 413] width 54 height 183
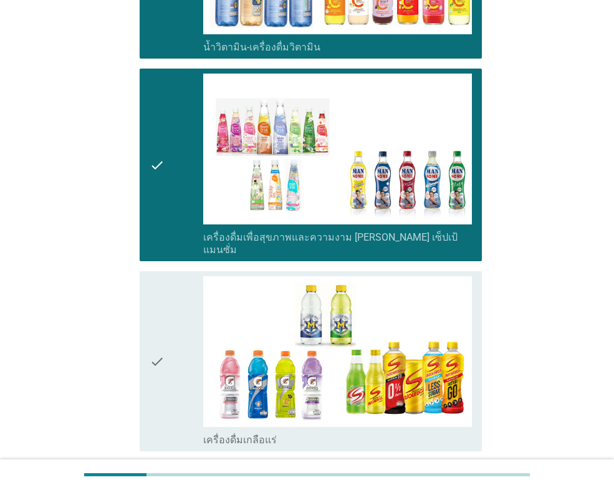
scroll to position [1869, 0]
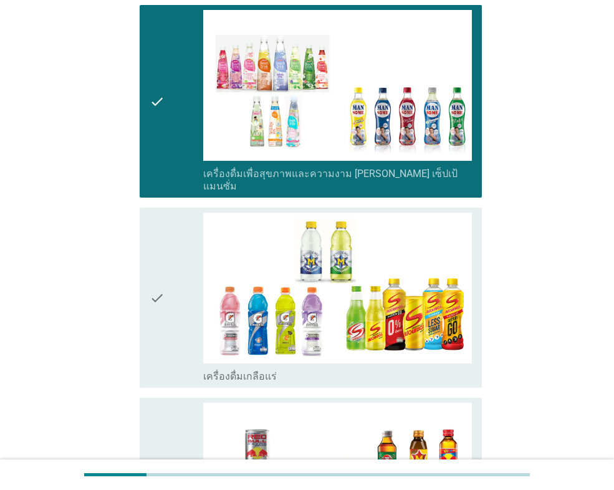
click at [167, 312] on div "check" at bounding box center [177, 297] width 54 height 170
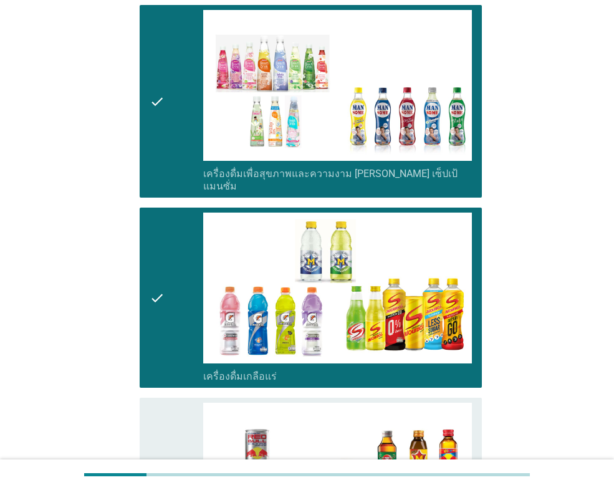
click at [161, 403] on icon "check" at bounding box center [157, 488] width 15 height 170
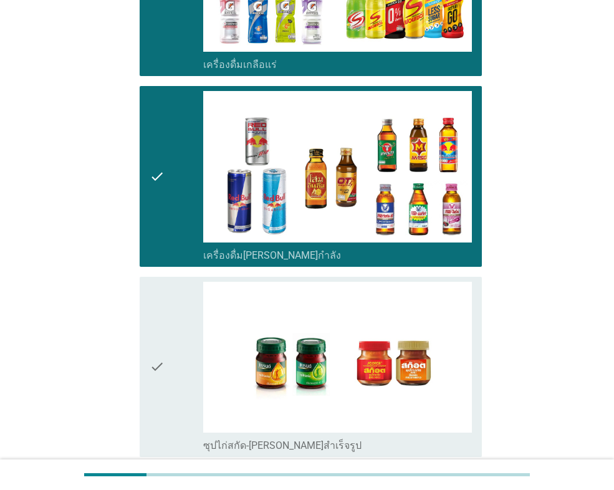
click at [176, 333] on div "check" at bounding box center [177, 367] width 54 height 170
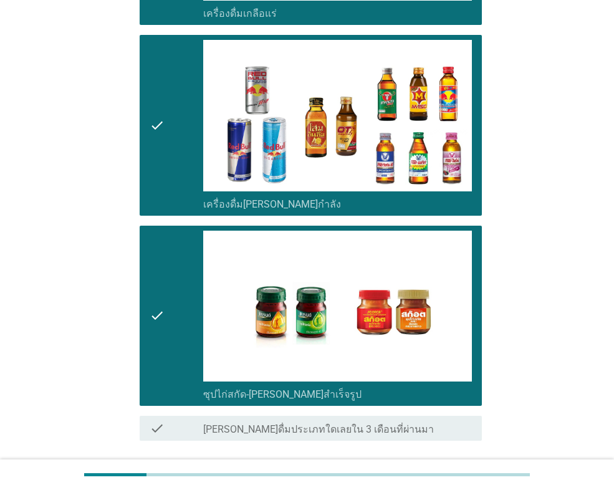
scroll to position [2303, 0]
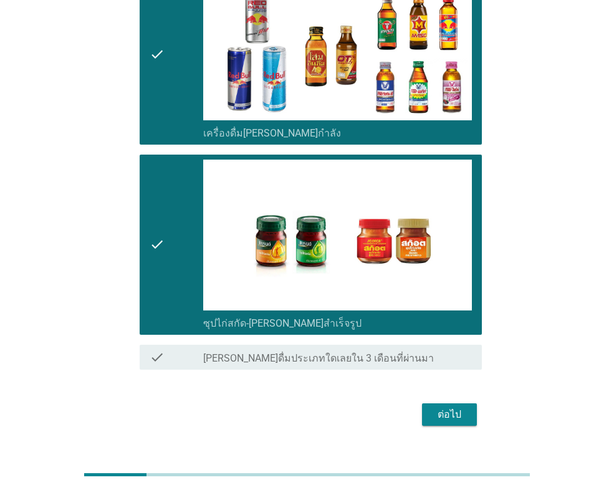
click at [441, 407] on div "ต่อไป" at bounding box center [449, 414] width 35 height 15
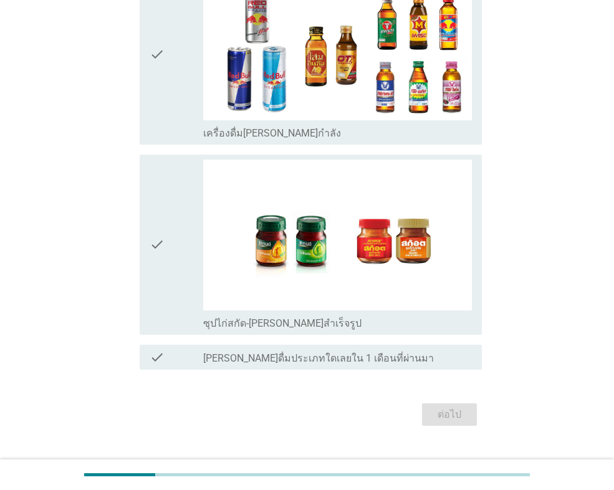
scroll to position [0, 0]
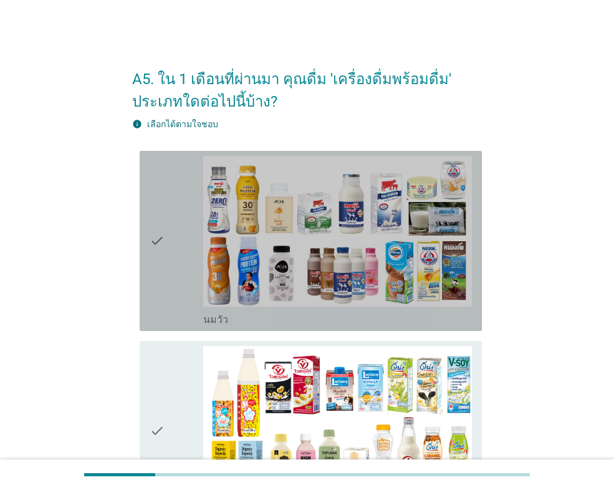
click at [169, 295] on div "check" at bounding box center [177, 241] width 54 height 170
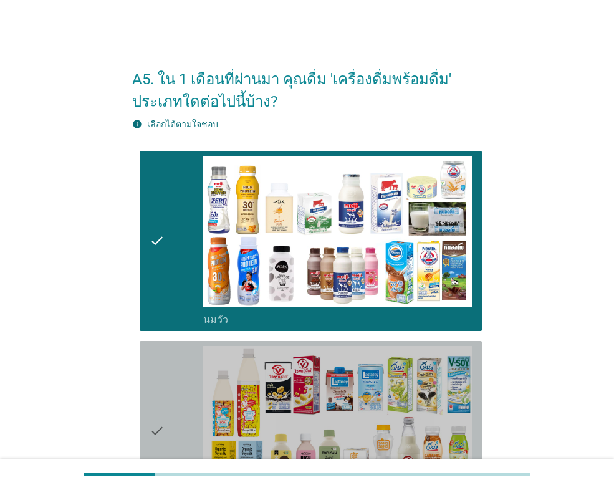
click at [153, 408] on icon "check" at bounding box center [157, 431] width 15 height 170
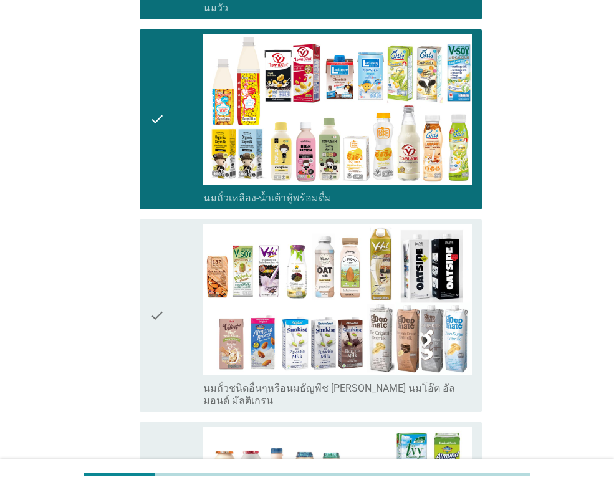
click at [166, 303] on div "check" at bounding box center [177, 315] width 54 height 183
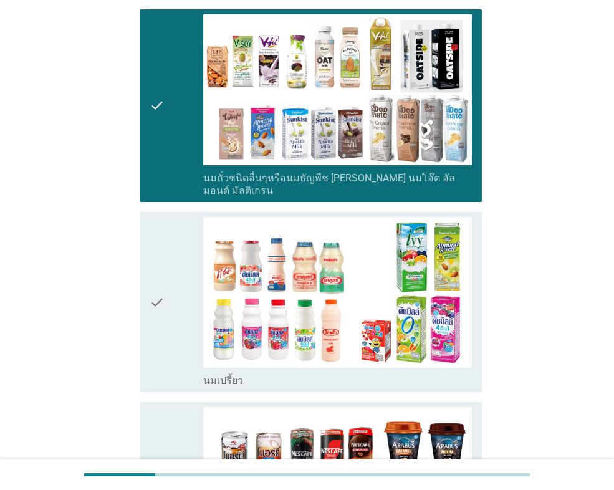
scroll to position [561, 0]
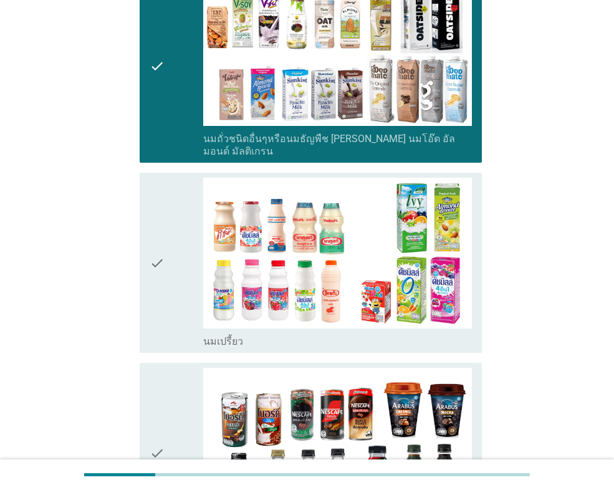
click at [166, 286] on div "check" at bounding box center [177, 263] width 54 height 170
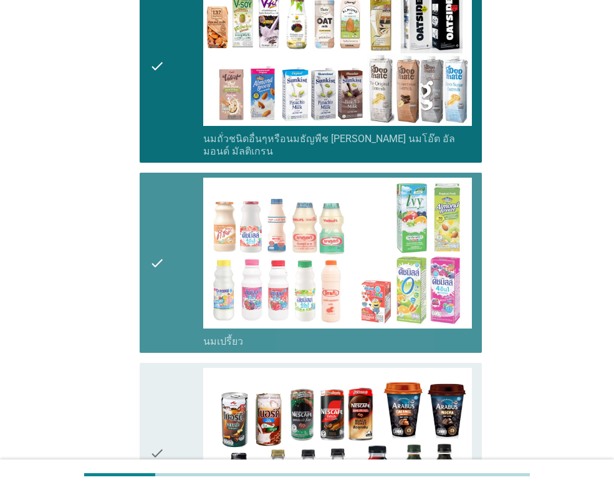
click at [164, 376] on icon "check" at bounding box center [157, 453] width 15 height 170
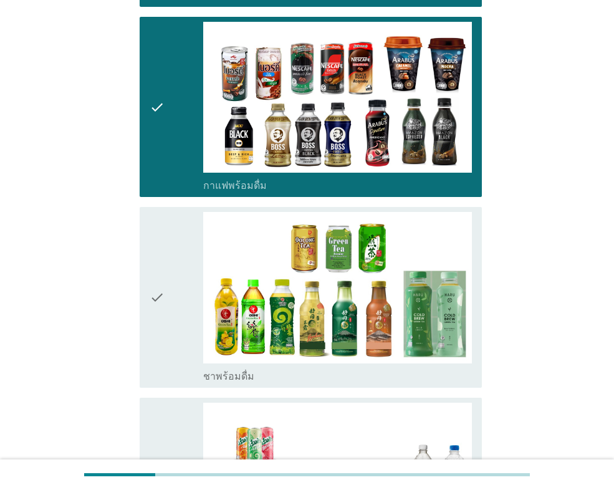
scroll to position [935, 0]
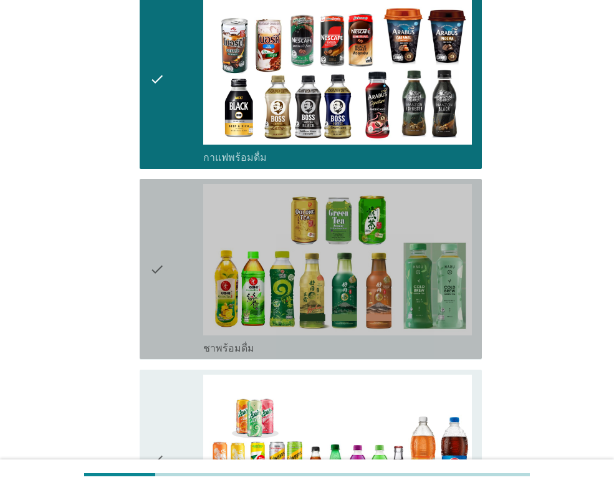
click at [168, 277] on div "check" at bounding box center [177, 269] width 54 height 170
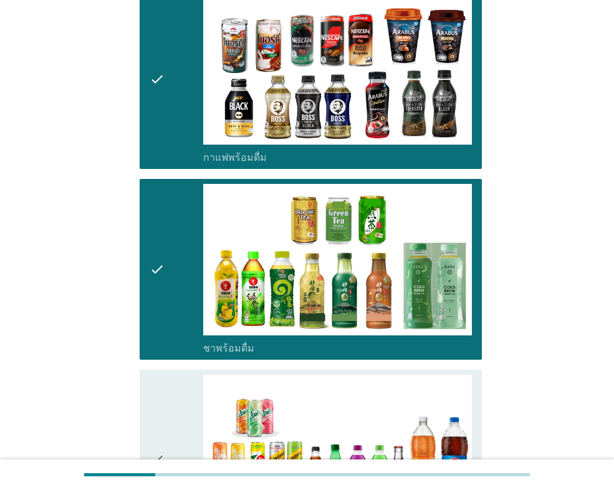
click at [151, 375] on icon "check" at bounding box center [157, 460] width 15 height 170
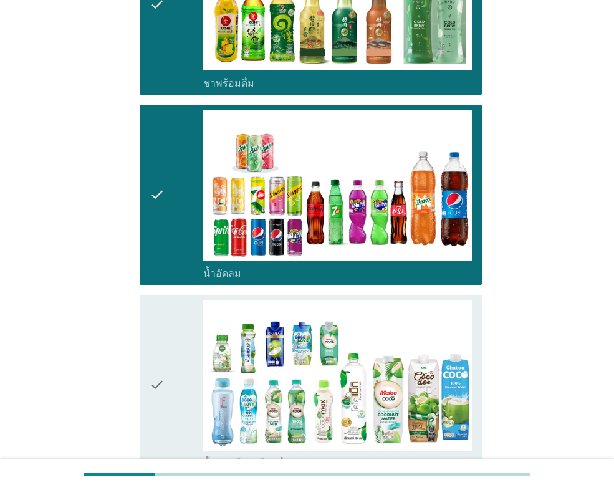
scroll to position [1309, 0]
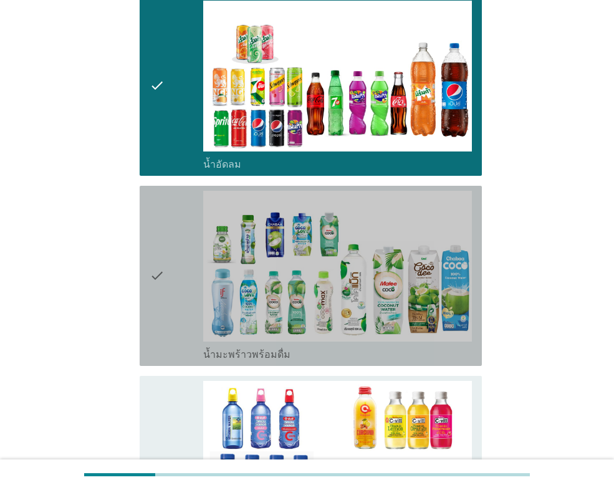
click at [165, 310] on icon "check" at bounding box center [157, 276] width 15 height 170
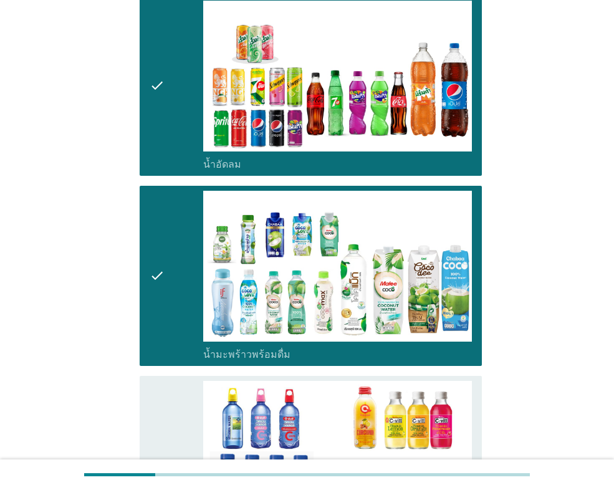
click at [165, 381] on icon "check" at bounding box center [157, 466] width 15 height 170
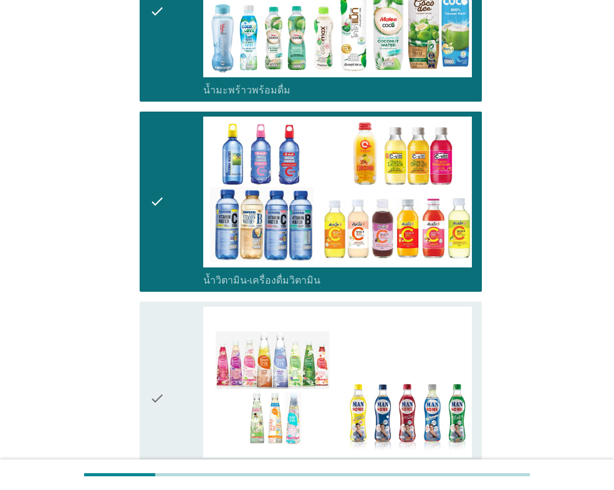
scroll to position [1683, 0]
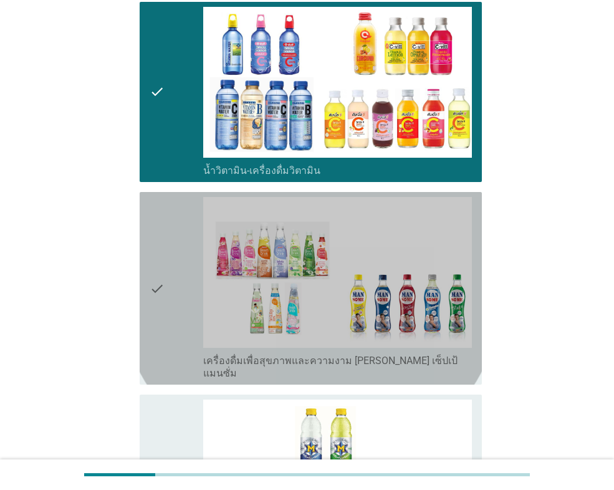
click at [170, 334] on div "check" at bounding box center [177, 288] width 54 height 183
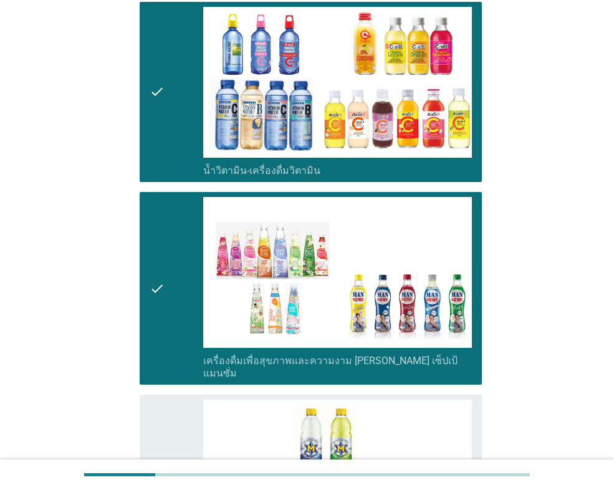
click at [181, 399] on div "check" at bounding box center [177, 484] width 54 height 170
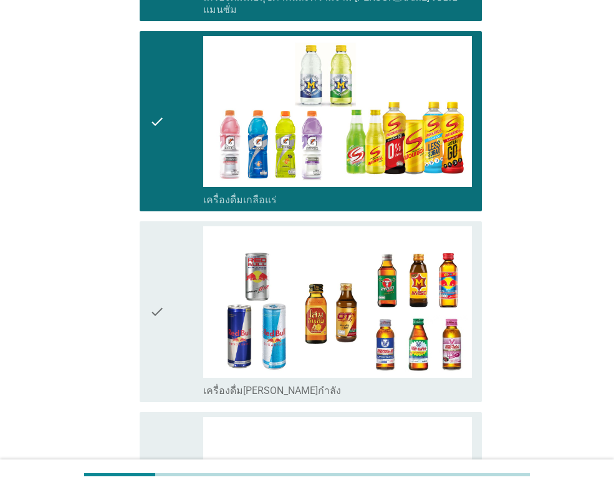
scroll to position [2056, 0]
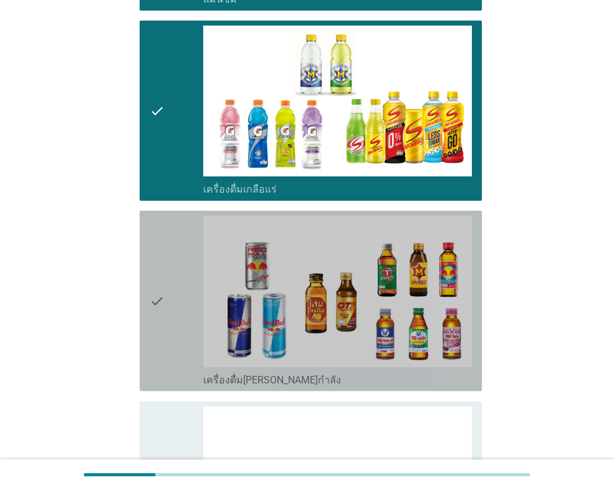
click at [158, 309] on icon "check" at bounding box center [157, 301] width 15 height 170
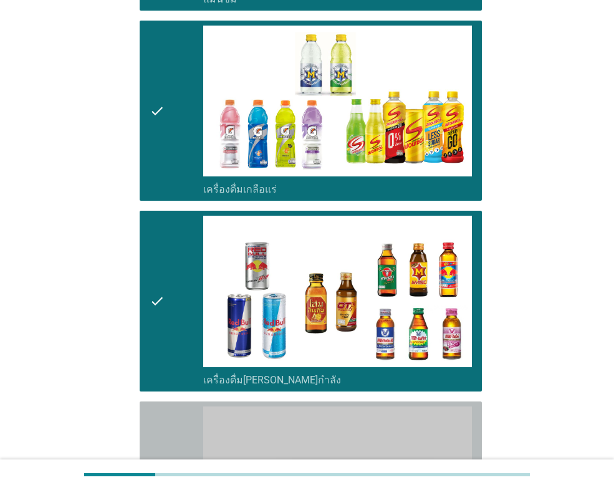
click at [153, 406] on icon "check" at bounding box center [157, 491] width 15 height 170
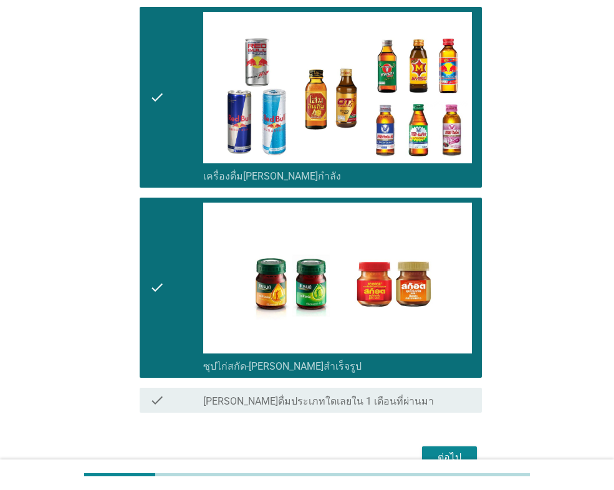
scroll to position [2303, 0]
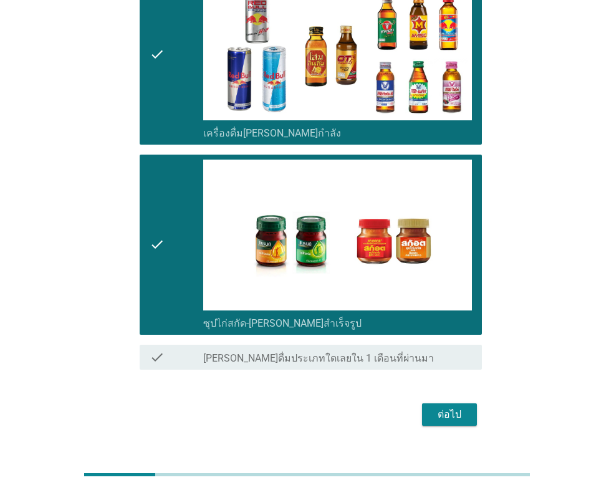
click at [439, 407] on div "ต่อไป" at bounding box center [449, 414] width 35 height 15
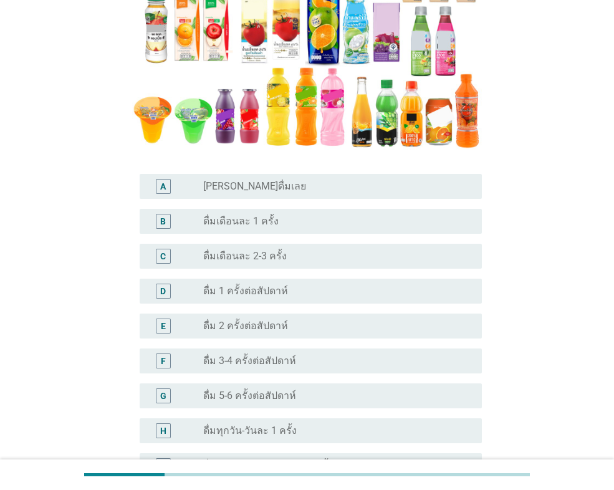
scroll to position [249, 0]
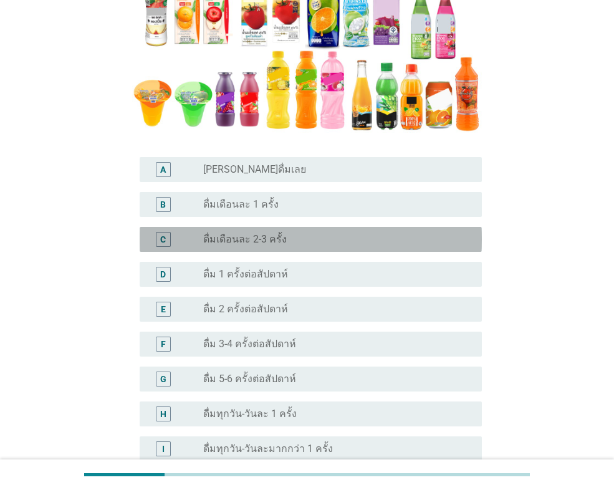
click at [161, 234] on div "C" at bounding box center [163, 238] width 6 height 13
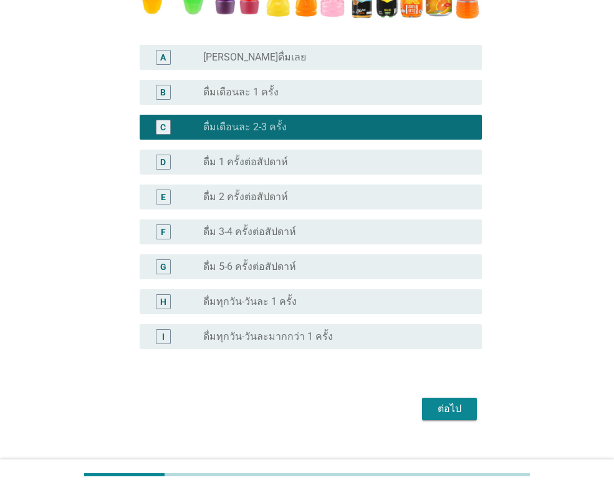
scroll to position [381, 0]
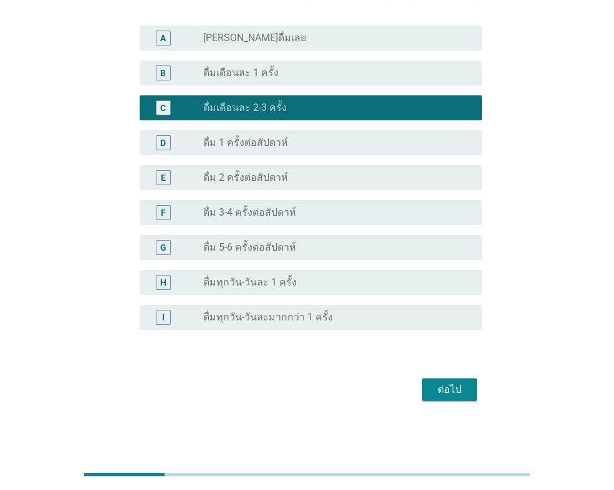
click at [457, 390] on div "ต่อไป" at bounding box center [449, 389] width 35 height 15
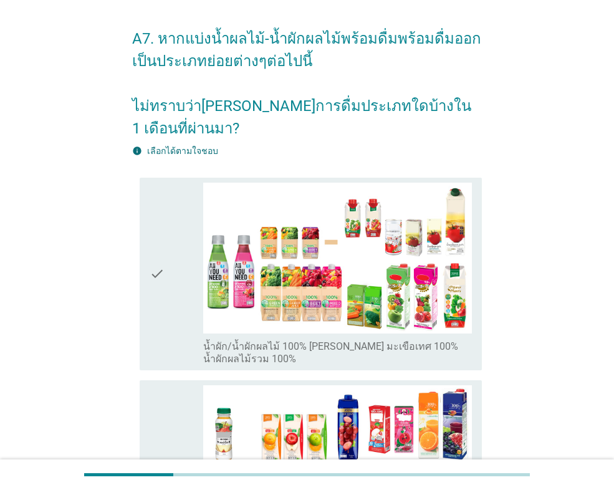
scroll to position [62, 0]
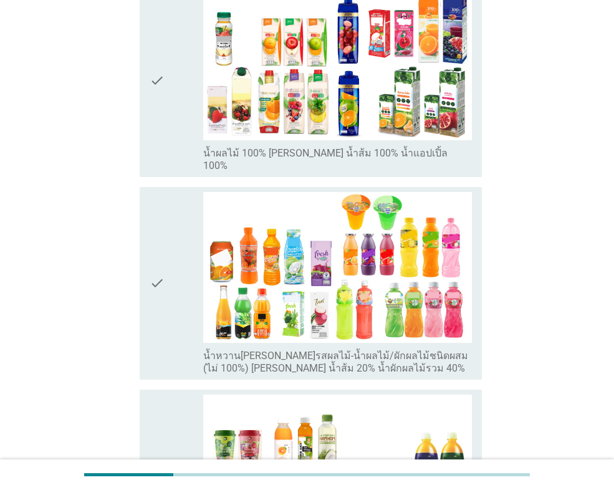
click at [160, 218] on icon "check" at bounding box center [157, 283] width 15 height 183
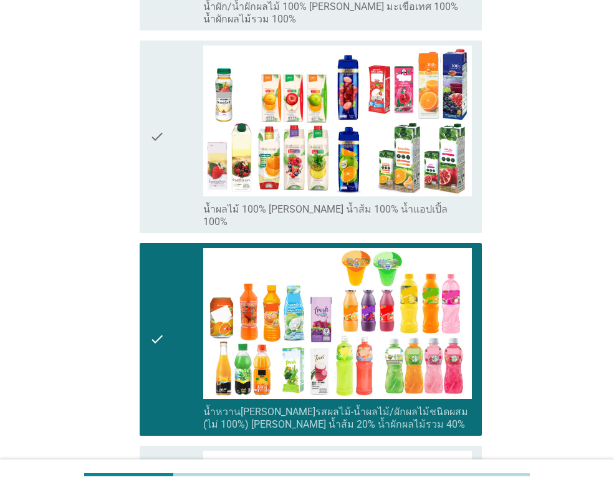
scroll to position [385, 0]
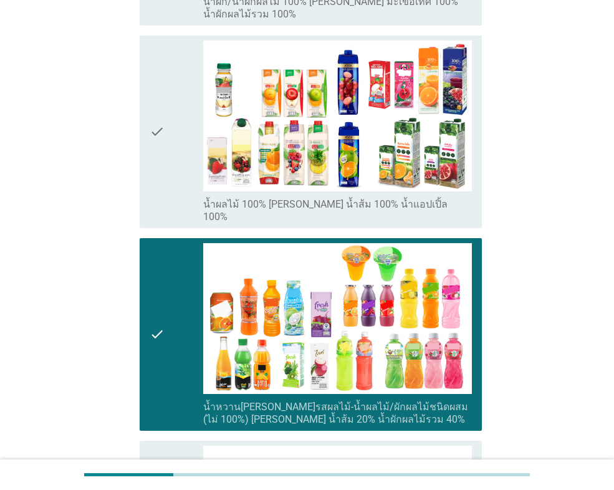
click at [174, 193] on div "check check_box_outline_blank น้ำผลไม้ 100% [PERSON_NAME] น้ำส้ม 100% น้ำแอปเปิ…" at bounding box center [307, 132] width 350 height 203
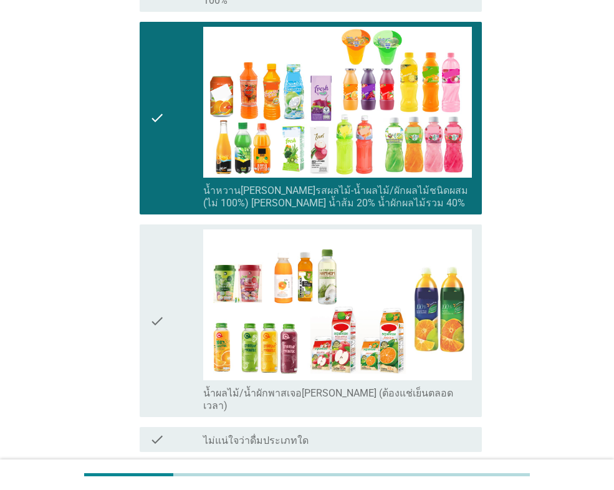
scroll to position [697, 0]
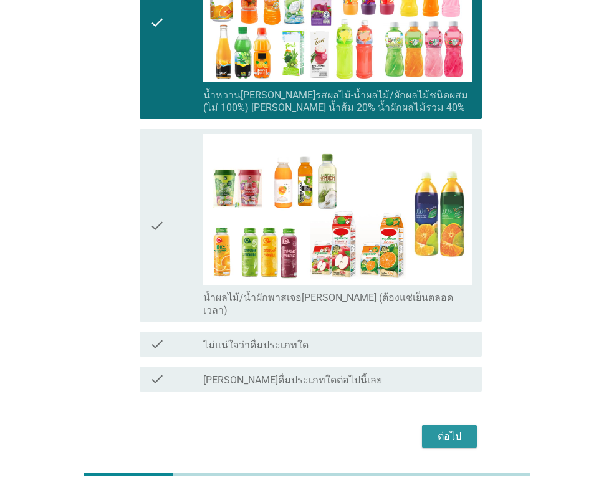
drag, startPoint x: 449, startPoint y: 385, endPoint x: 439, endPoint y: 387, distance: 9.5
click at [448, 429] on div "ต่อไป" at bounding box center [449, 436] width 35 height 15
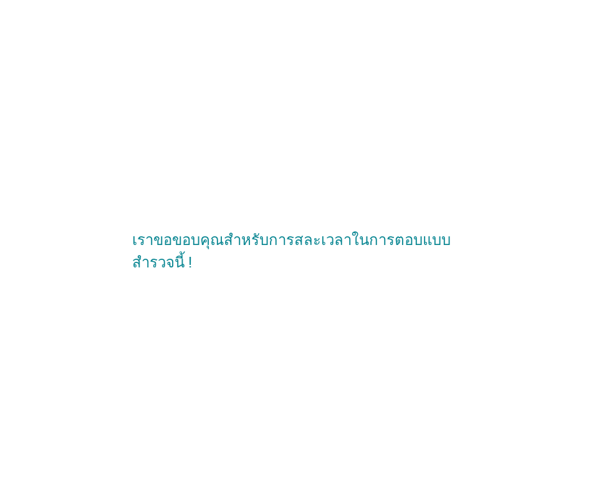
scroll to position [0, 0]
